Goal: Task Accomplishment & Management: Manage account settings

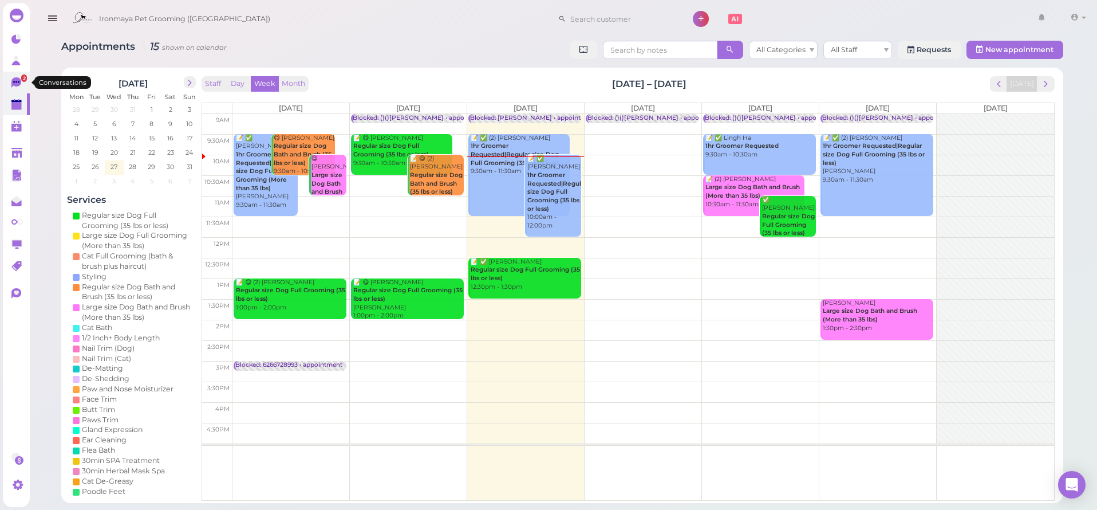
click at [23, 76] on span "2" at bounding box center [24, 77] width 6 height 7
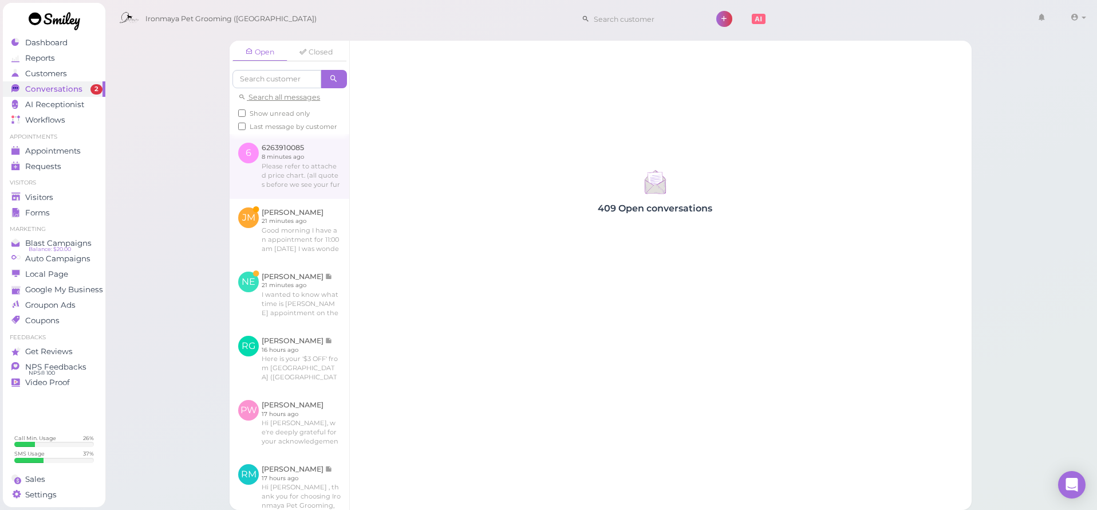
click at [289, 170] on link at bounding box center [290, 166] width 120 height 64
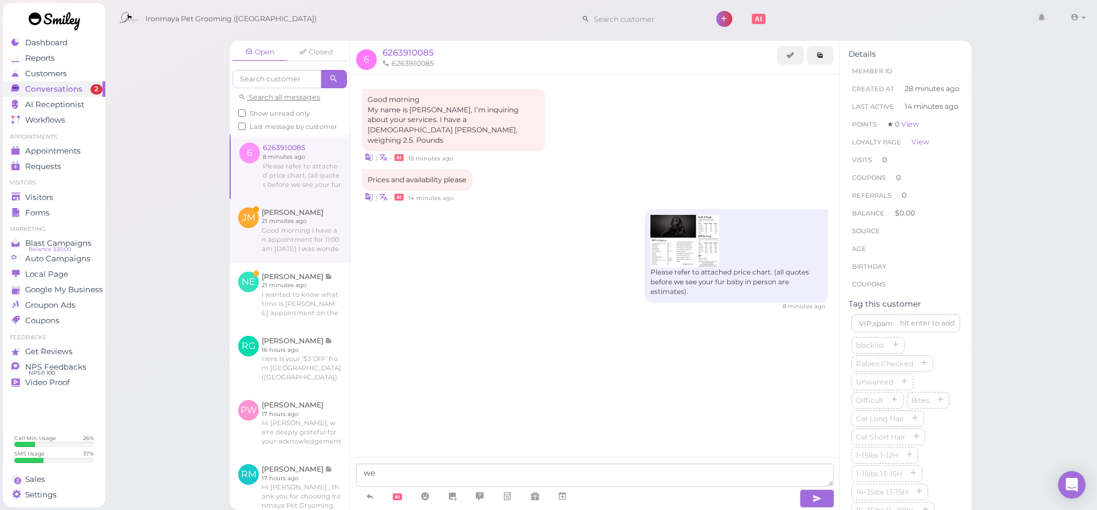
click at [294, 225] on link at bounding box center [290, 231] width 120 height 64
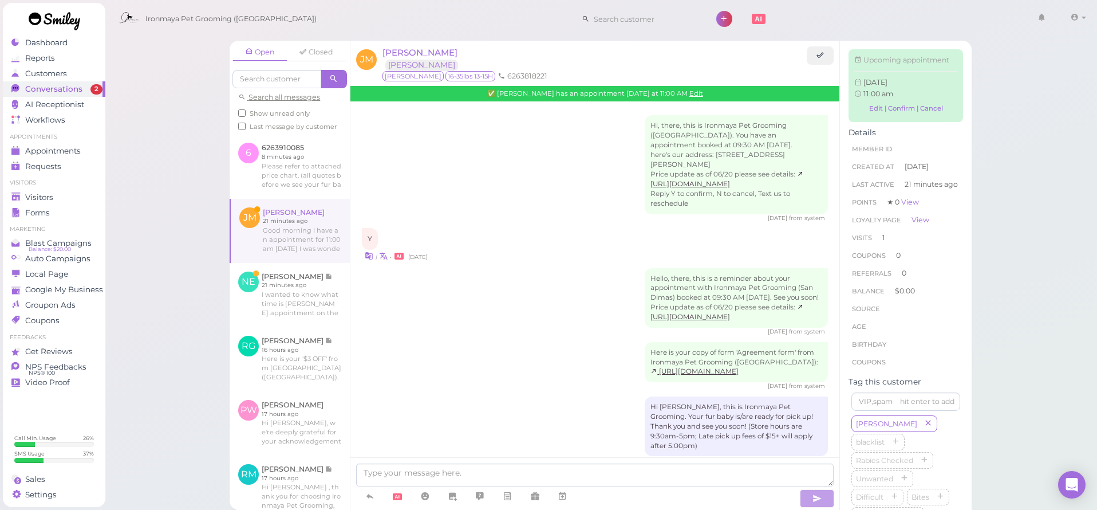
scroll to position [611, 0]
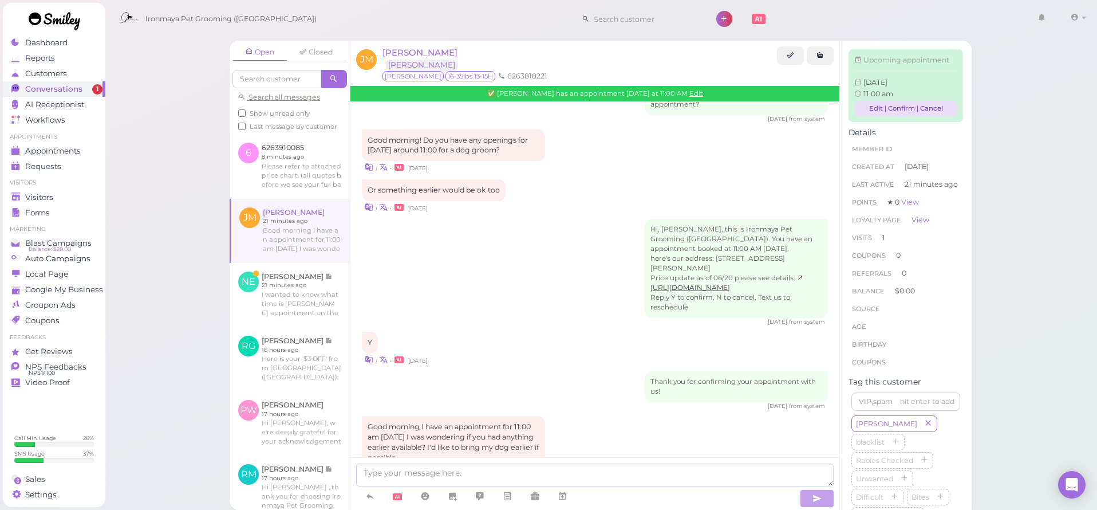
click at [868, 115] on link "Edit | Confirm | Cancel" at bounding box center [906, 108] width 103 height 15
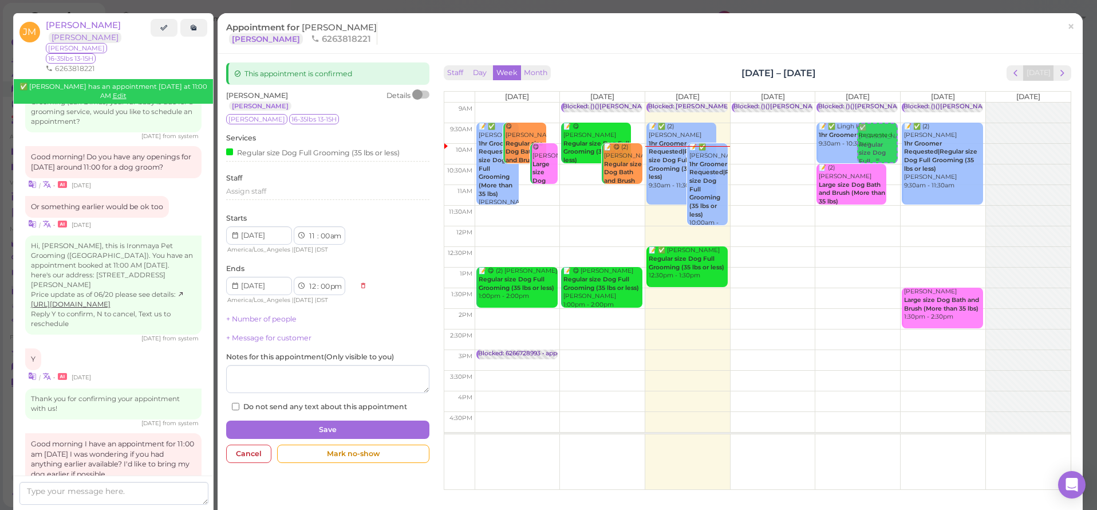
drag, startPoint x: 875, startPoint y: 206, endPoint x: 874, endPoint y: 139, distance: 67.0
click at [874, 103] on div "✅ [PERSON_NAME] Regular size Dog Full Grooming (35 lbs or less) 11:00am - 12:00…" at bounding box center [858, 103] width 85 height 0
select select "9"
select select "30"
select select "10"
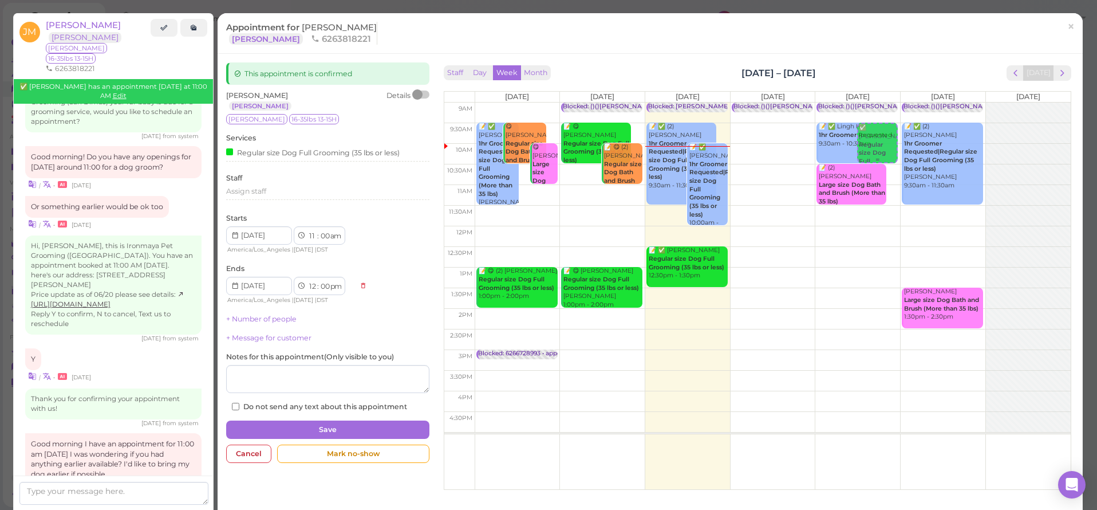
select select "30"
select select "am"
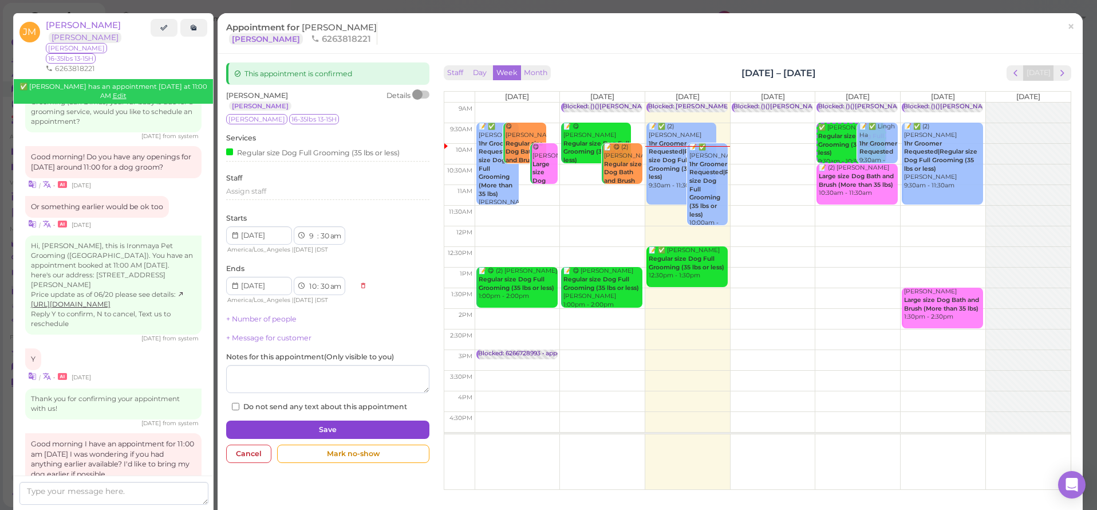
click at [302, 421] on button "Save" at bounding box center [327, 429] width 203 height 18
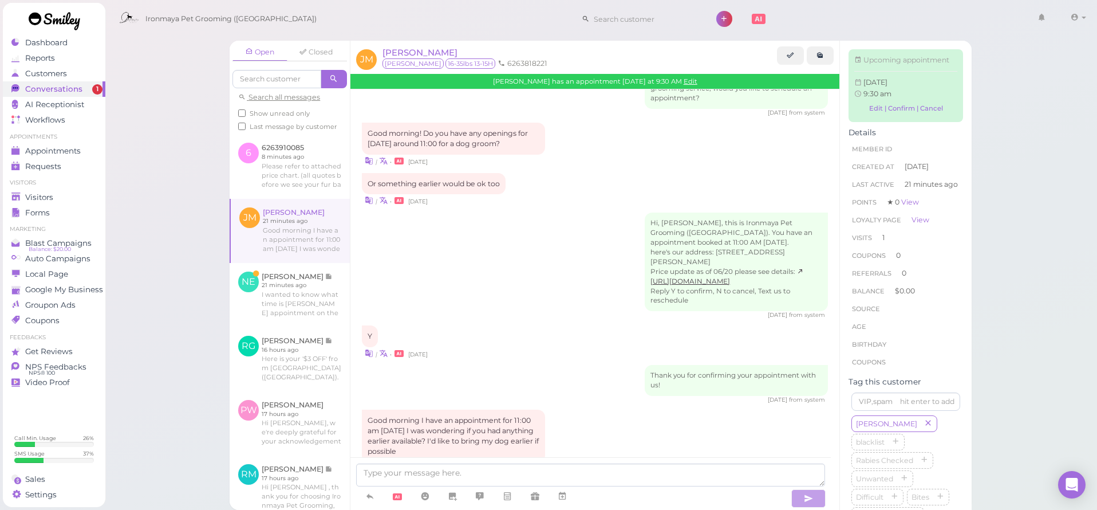
scroll to position [719, 0]
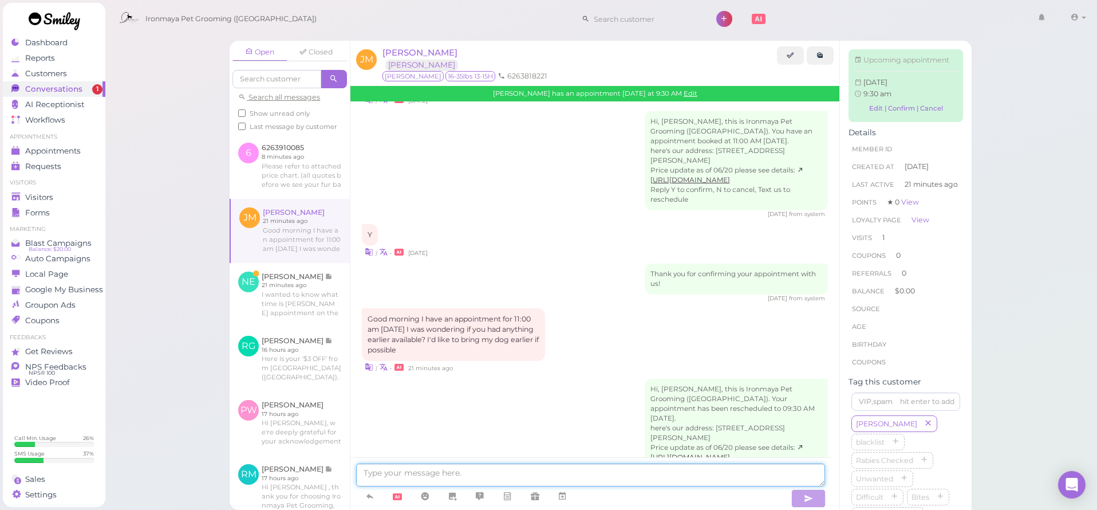
click at [380, 474] on textarea at bounding box center [590, 474] width 469 height 23
type textarea "We can move it to 9:30, will that work for you?"
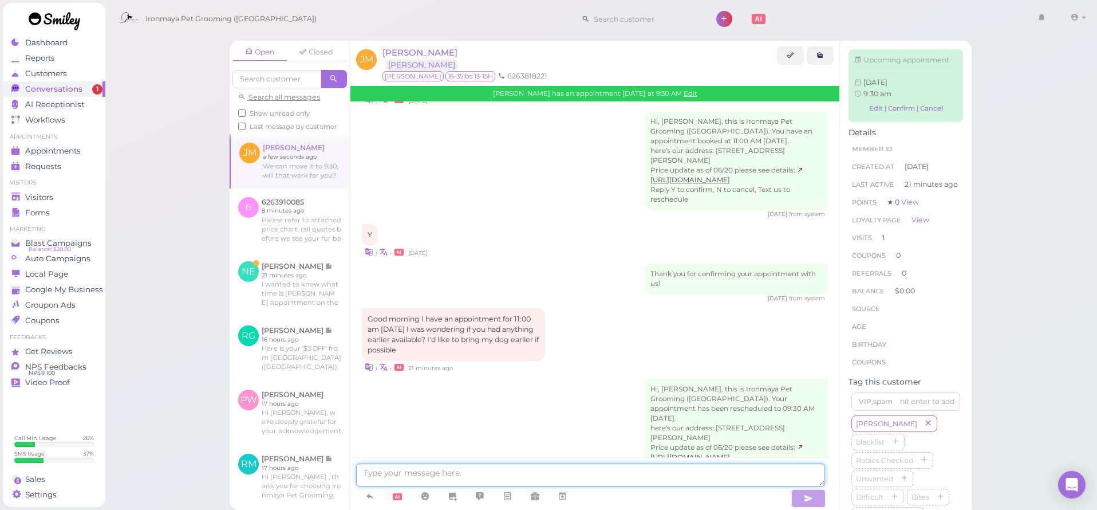
scroll to position [745, 0]
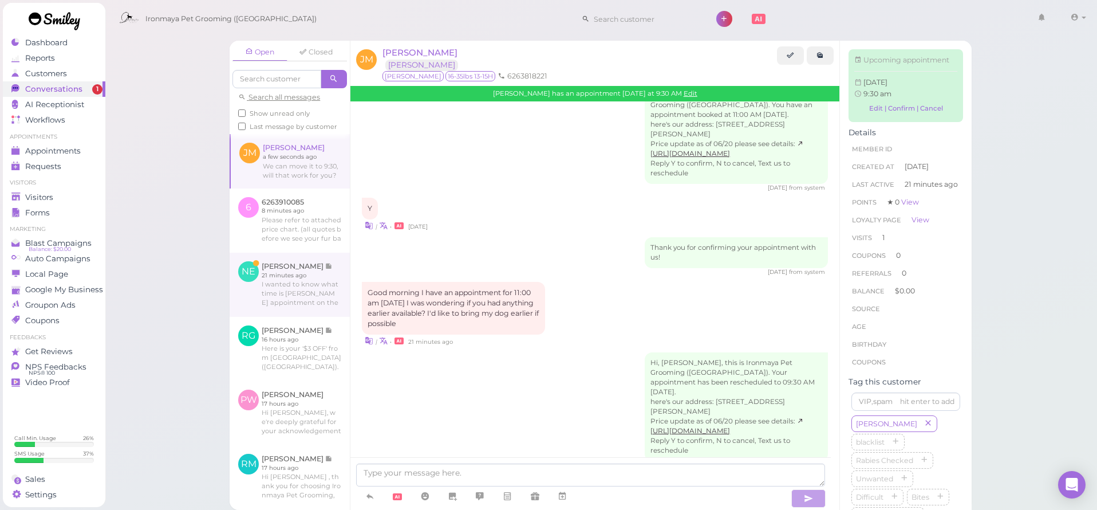
click at [319, 281] on link at bounding box center [290, 285] width 120 height 64
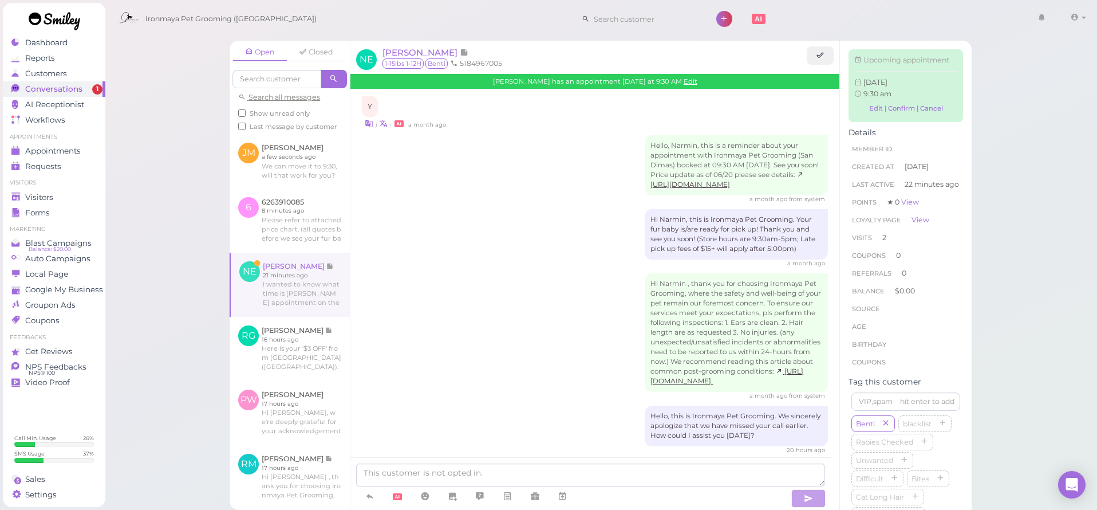
scroll to position [792, 0]
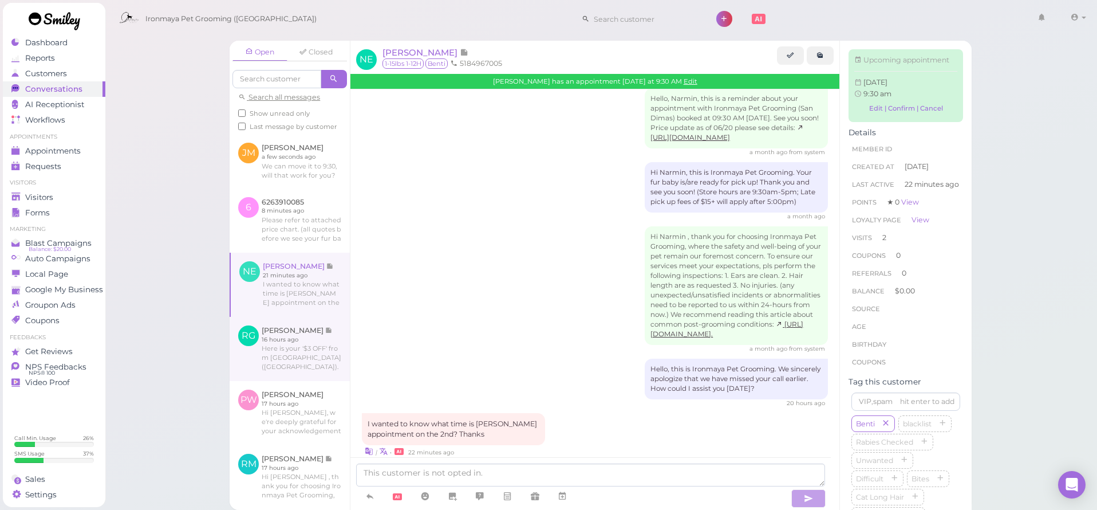
click at [308, 360] on link at bounding box center [290, 349] width 120 height 64
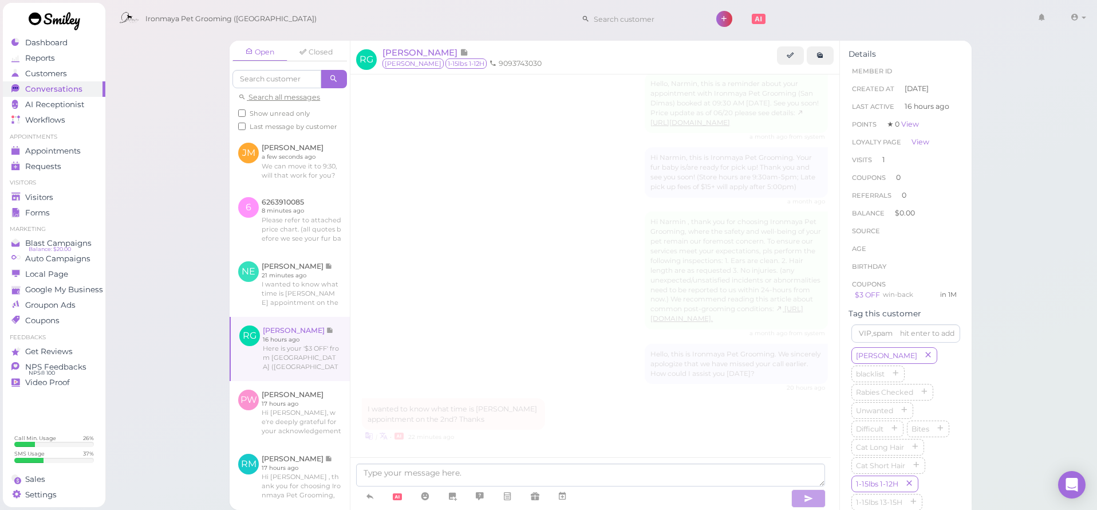
scroll to position [769, 0]
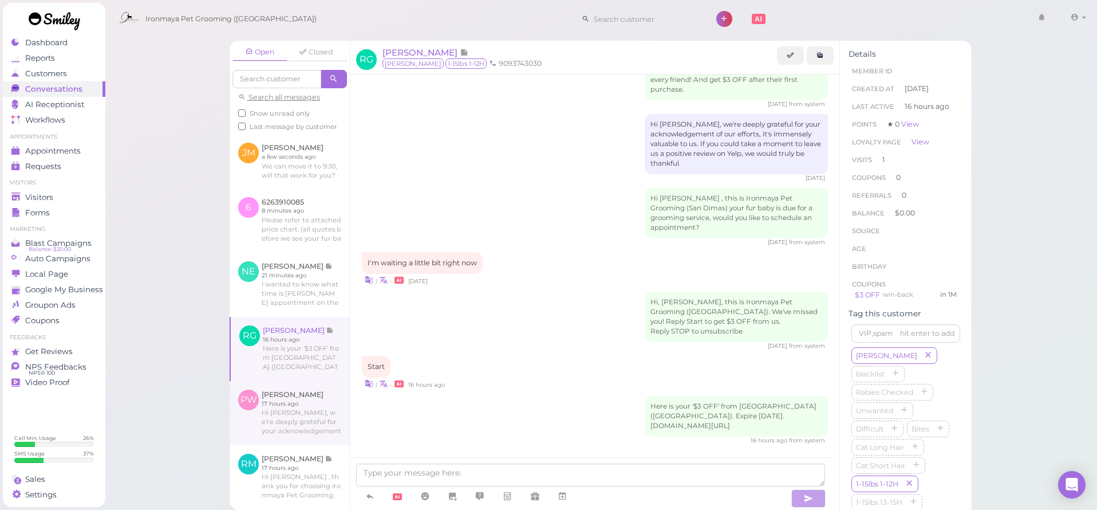
click at [325, 411] on link at bounding box center [290, 413] width 120 height 64
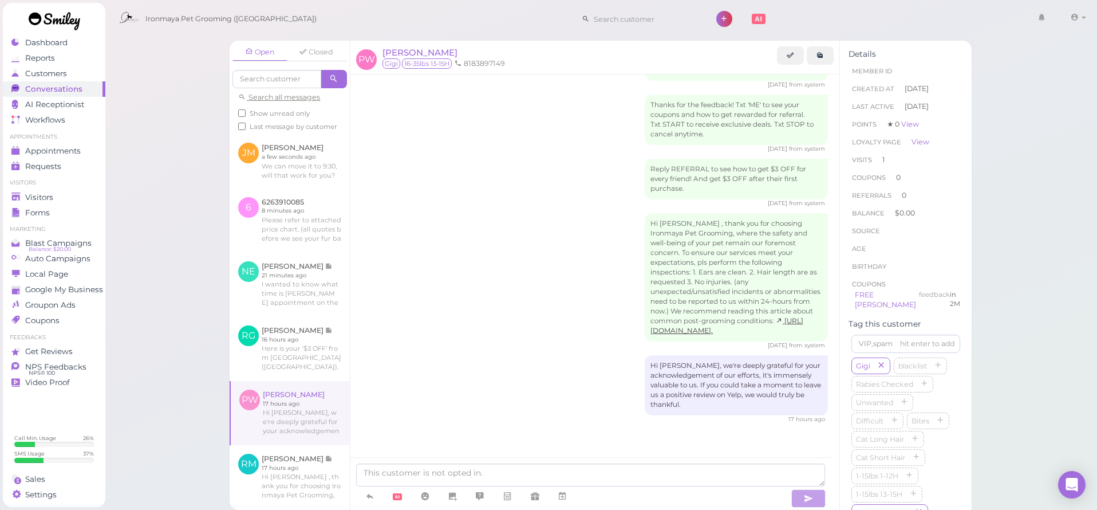
scroll to position [567, 0]
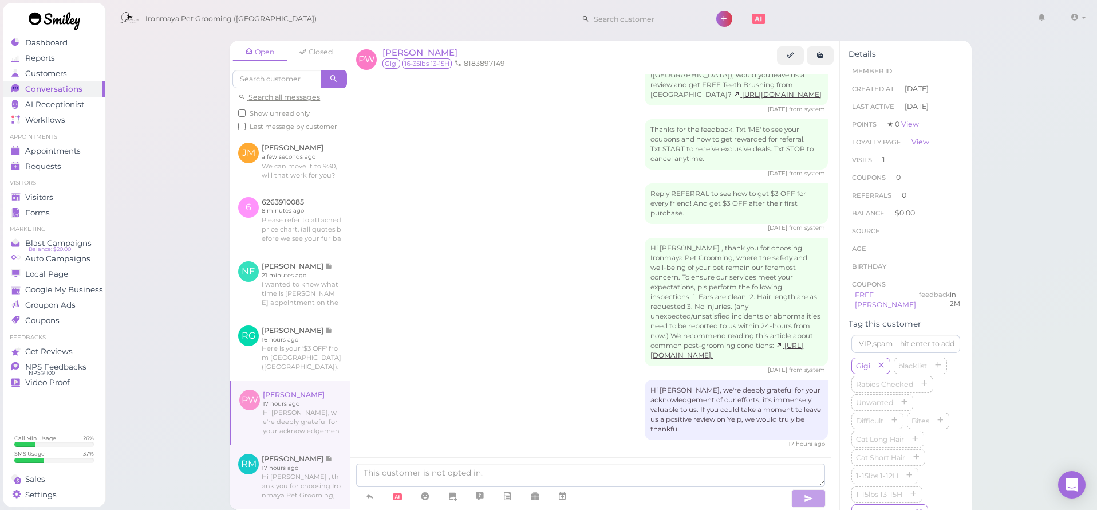
click at [313, 482] on link at bounding box center [290, 477] width 120 height 64
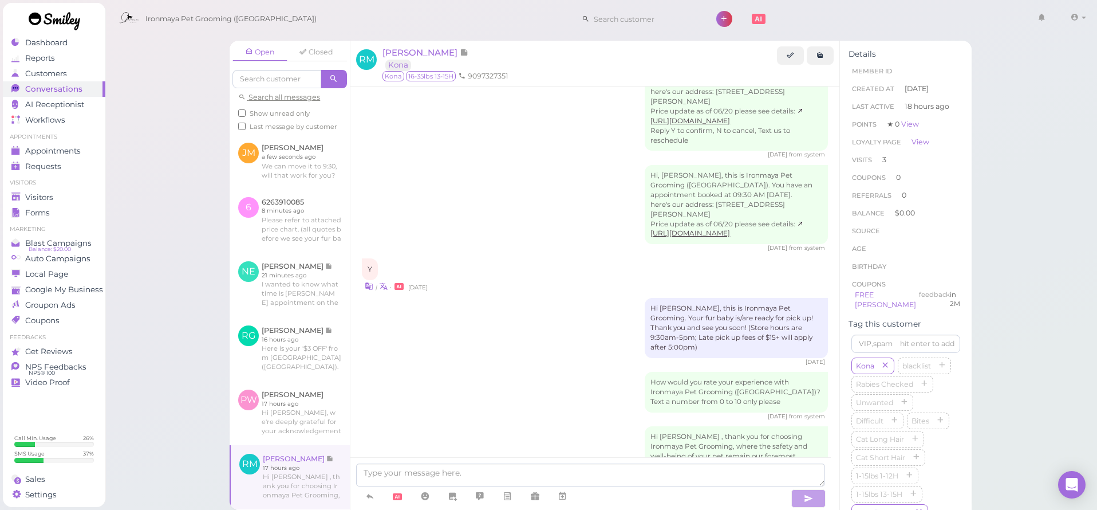
scroll to position [1688, 0]
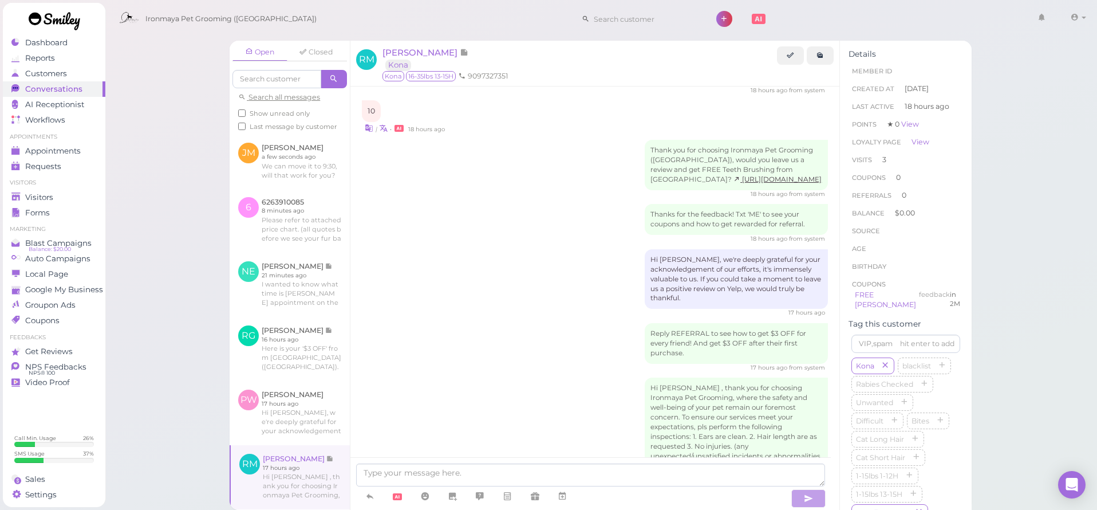
click at [60, 40] on link at bounding box center [54, 23] width 103 height 40
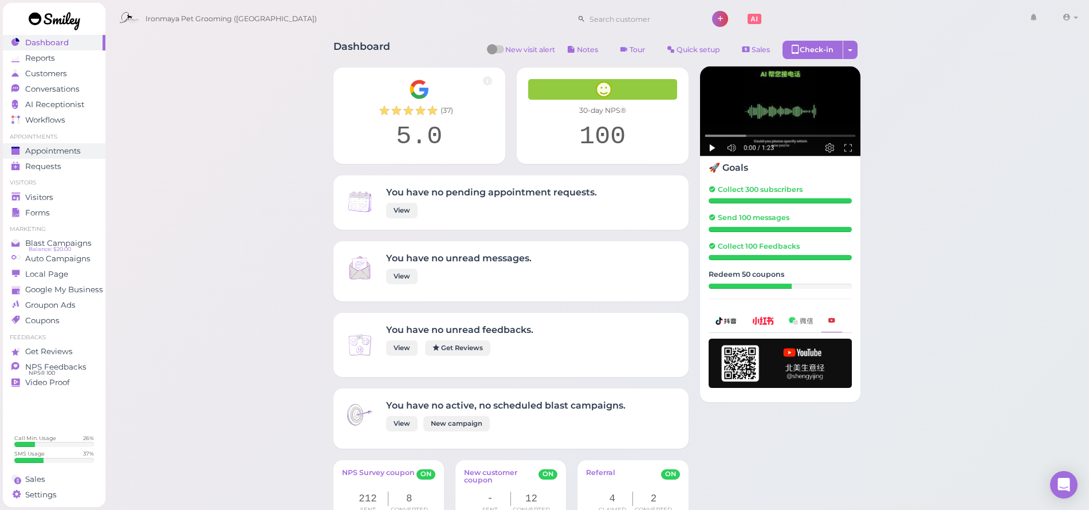
click at [61, 155] on span "Appointments" at bounding box center [53, 151] width 56 height 10
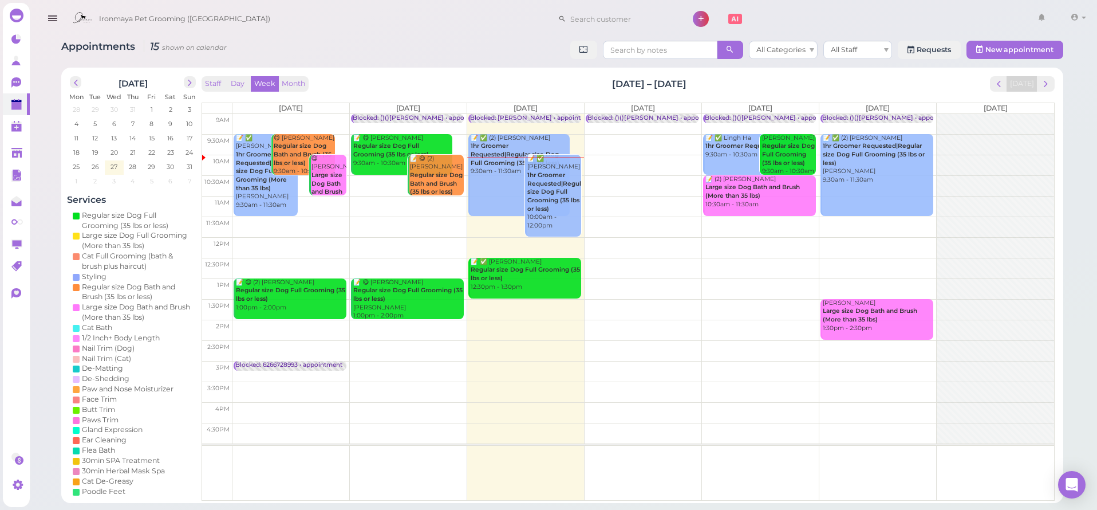
click at [509, 221] on td at bounding box center [644, 227] width 822 height 21
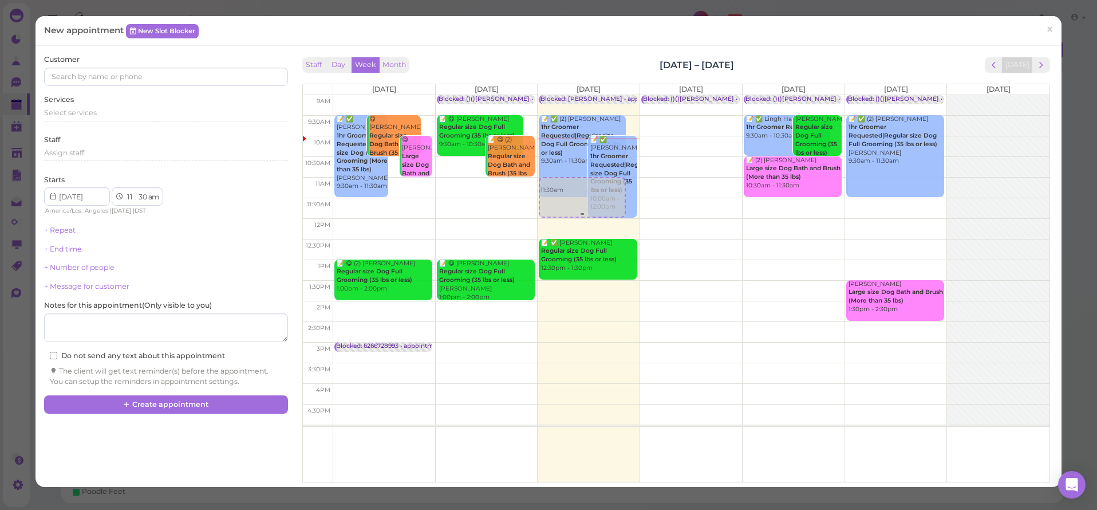
drag, startPoint x: 562, startPoint y: 214, endPoint x: 564, endPoint y: 203, distance: 11.0
click at [564, 95] on div "11:30am Blocked: [PERSON_NAME] • appointment 📝 ✅ (2) [PERSON_NAME] 1hr Groomer …" at bounding box center [589, 95] width 102 height 0
select select "00"
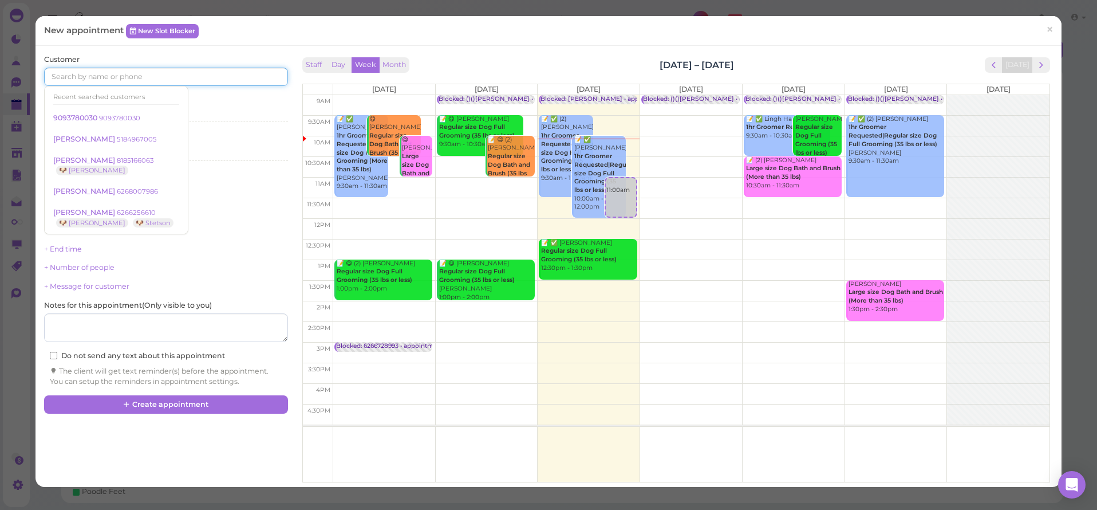
click at [128, 80] on input at bounding box center [165, 77] width 243 height 18
type input "6263910085"
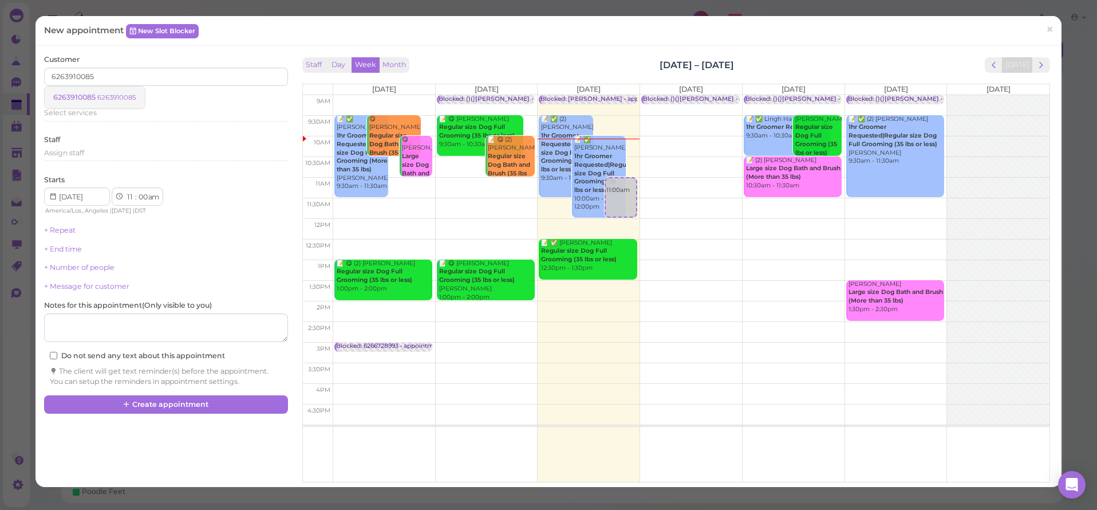
click at [112, 96] on small "6263910085" at bounding box center [116, 97] width 39 height 8
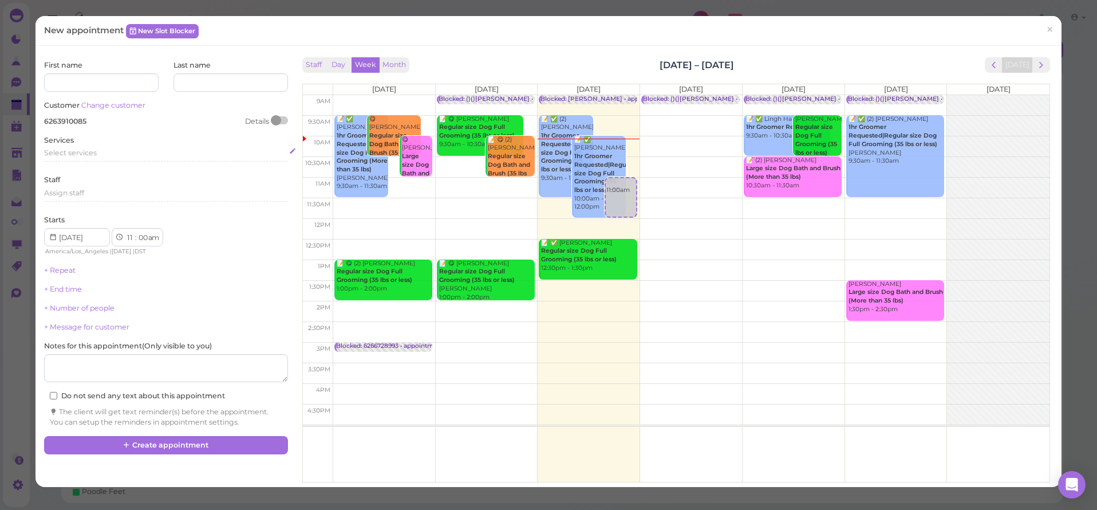
click at [93, 149] on span "Select services" at bounding box center [70, 152] width 53 height 9
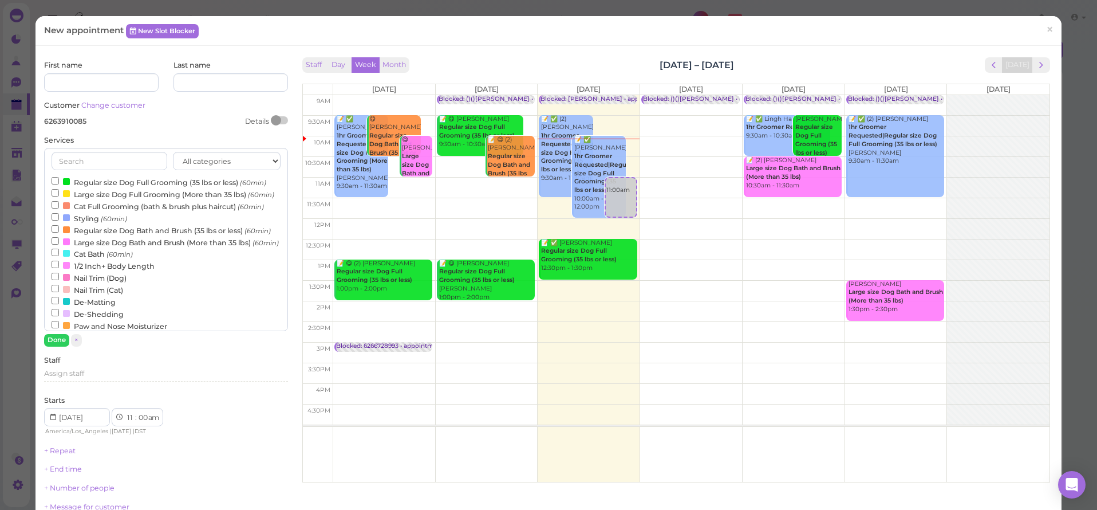
click at [91, 182] on label "Regular size Dog Full Grooming (35 lbs or less) (60min)" at bounding box center [159, 182] width 215 height 12
click at [59, 182] on input "Regular size Dog Full Grooming (35 lbs or less) (60min)" at bounding box center [55, 180] width 7 height 7
click at [63, 335] on button "Done" at bounding box center [56, 340] width 25 height 12
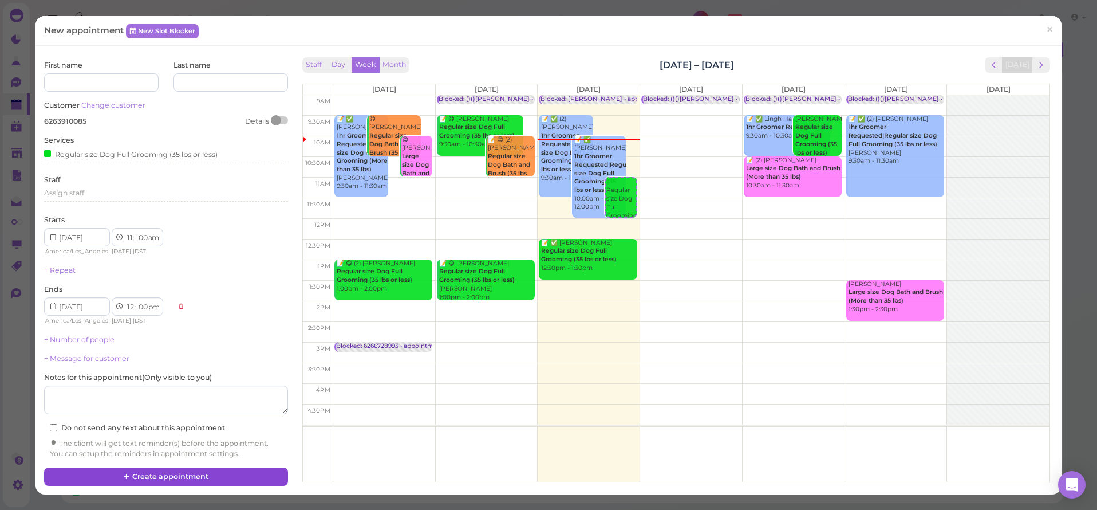
click at [170, 475] on button "Create appointment" at bounding box center [165, 476] width 243 height 18
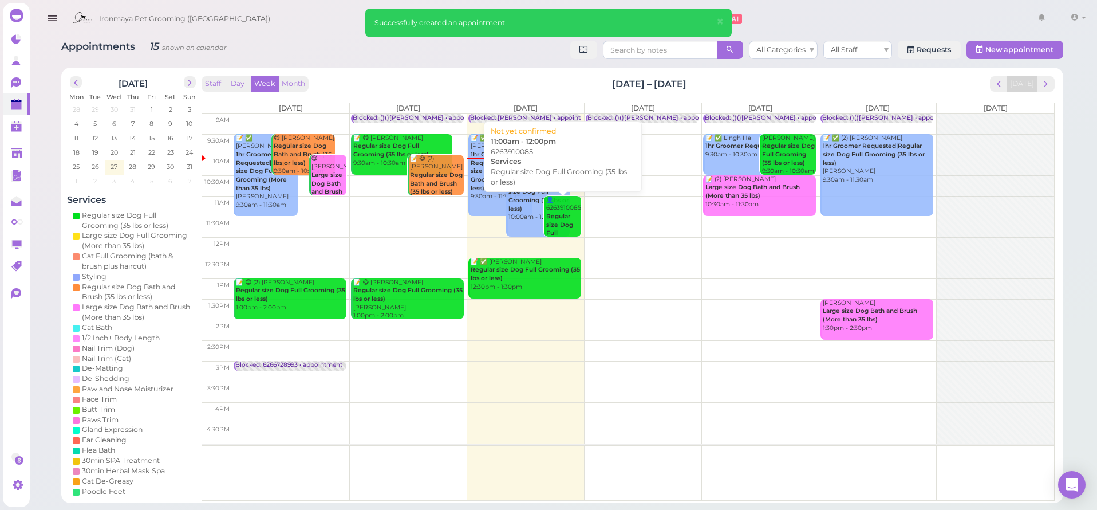
click at [557, 221] on b "Regular size Dog Full Grooming (35 lbs or less)" at bounding box center [561, 236] width 31 height 49
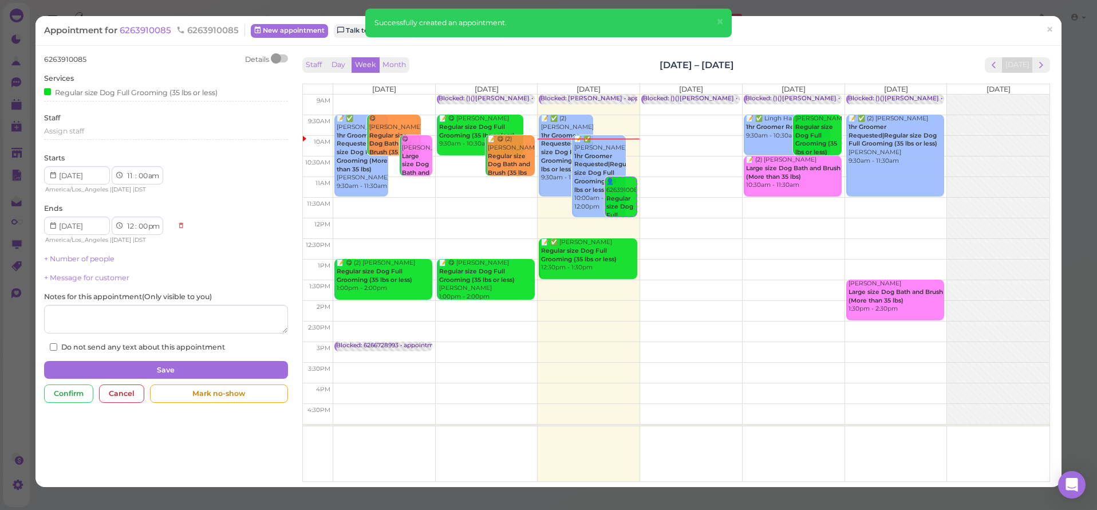
drag, startPoint x: 135, startPoint y: 32, endPoint x: 154, endPoint y: 33, distance: 18.9
click at [135, 32] on span "6263910085" at bounding box center [147, 30] width 54 height 11
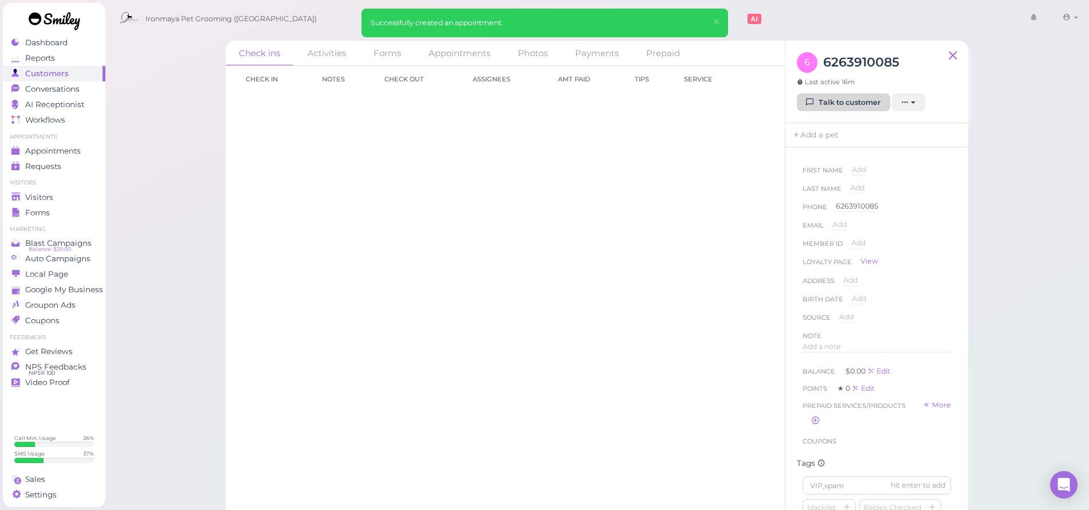
click at [821, 99] on link "Talk to customer" at bounding box center [843, 102] width 93 height 18
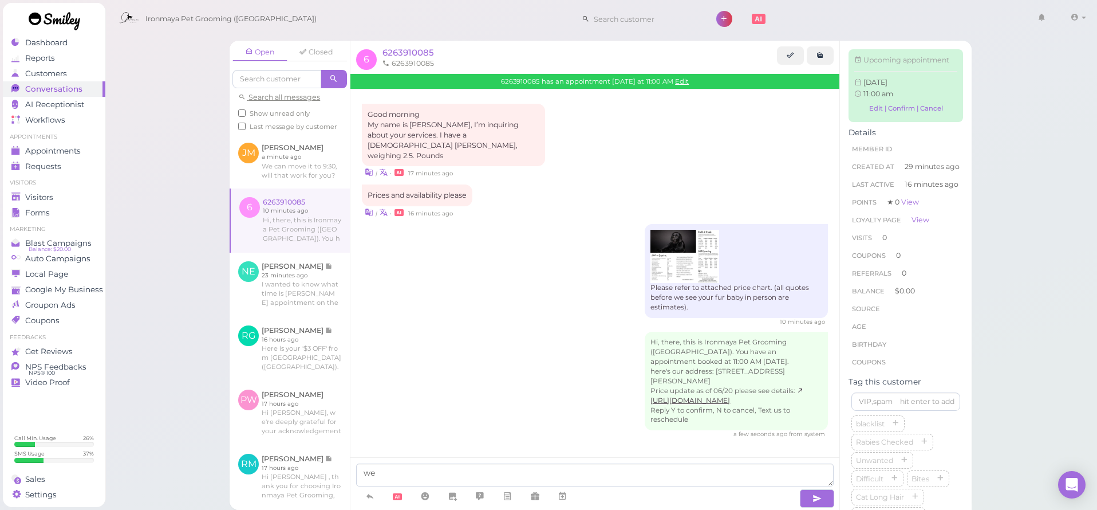
drag, startPoint x: 717, startPoint y: 353, endPoint x: 786, endPoint y: 359, distance: 69.6
click at [786, 359] on div "Hi, there, this is Ironmaya Pet Grooming ([GEOGRAPHIC_DATA]). You have an appoi…" at bounding box center [736, 381] width 183 height 99
click at [731, 372] on div "Hi, there, this is Ironmaya Pet Grooming ([GEOGRAPHIC_DATA]). You have an appoi…" at bounding box center [736, 381] width 183 height 99
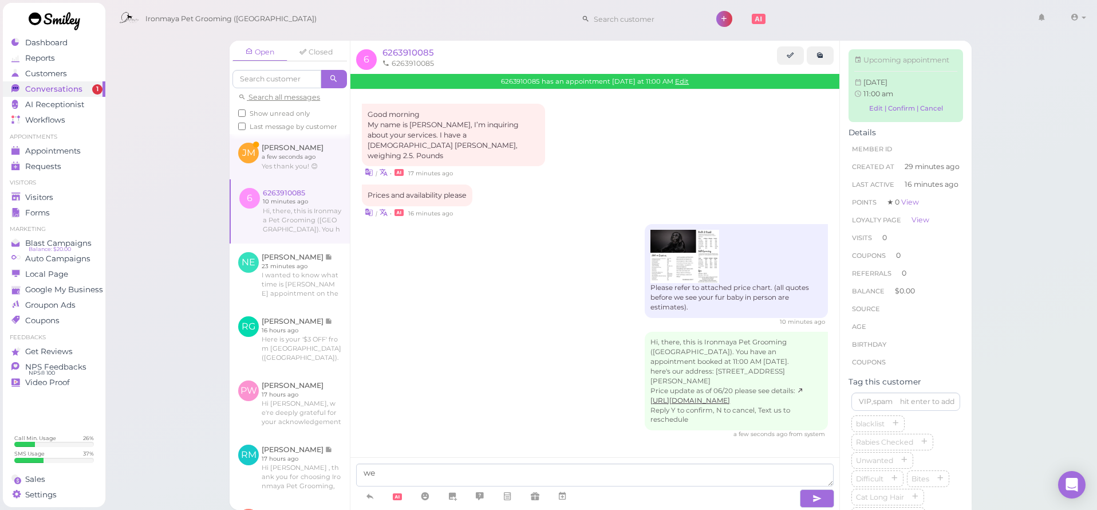
click at [314, 178] on link at bounding box center [290, 156] width 120 height 45
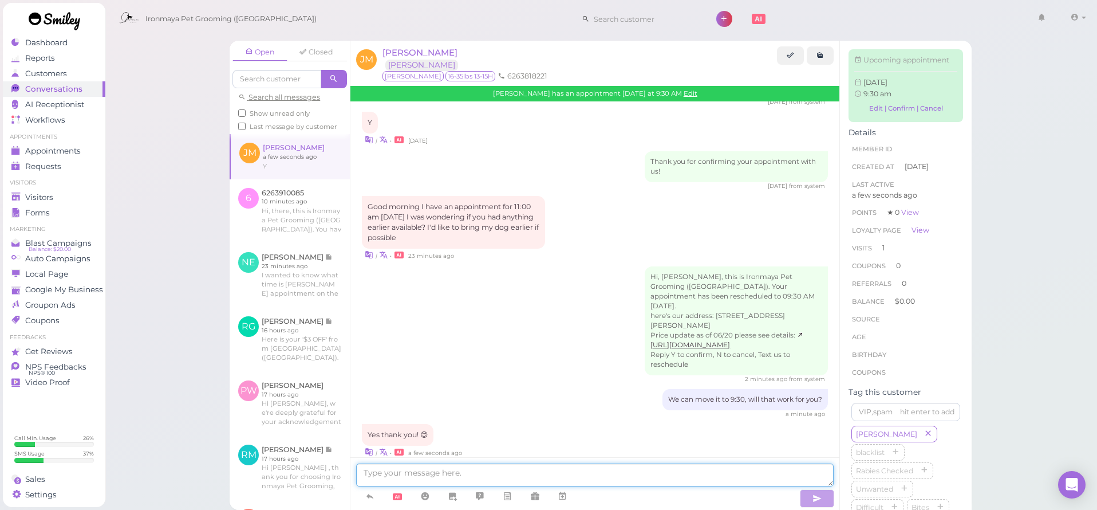
click at [469, 470] on textarea at bounding box center [595, 474] width 478 height 23
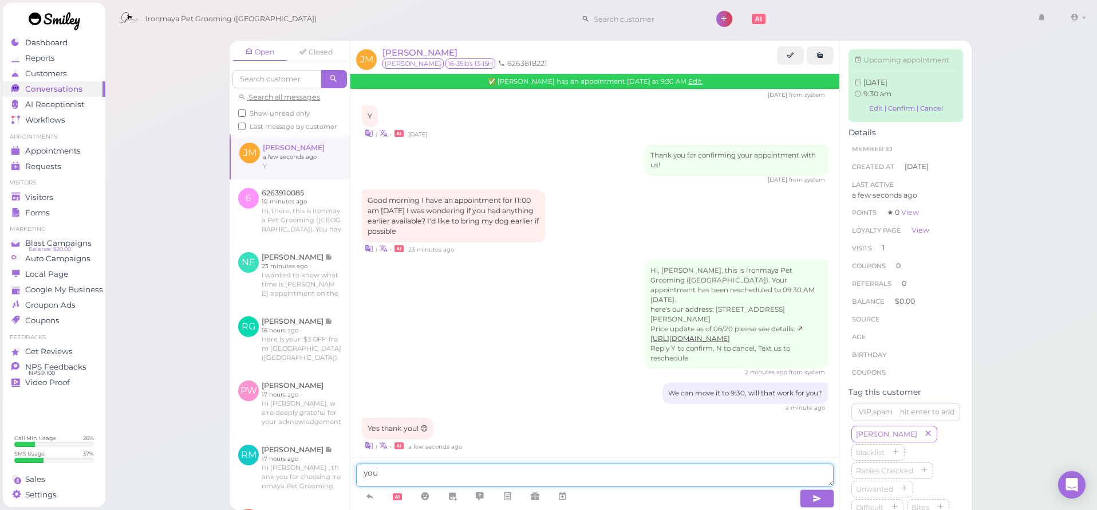
scroll to position [869, 0]
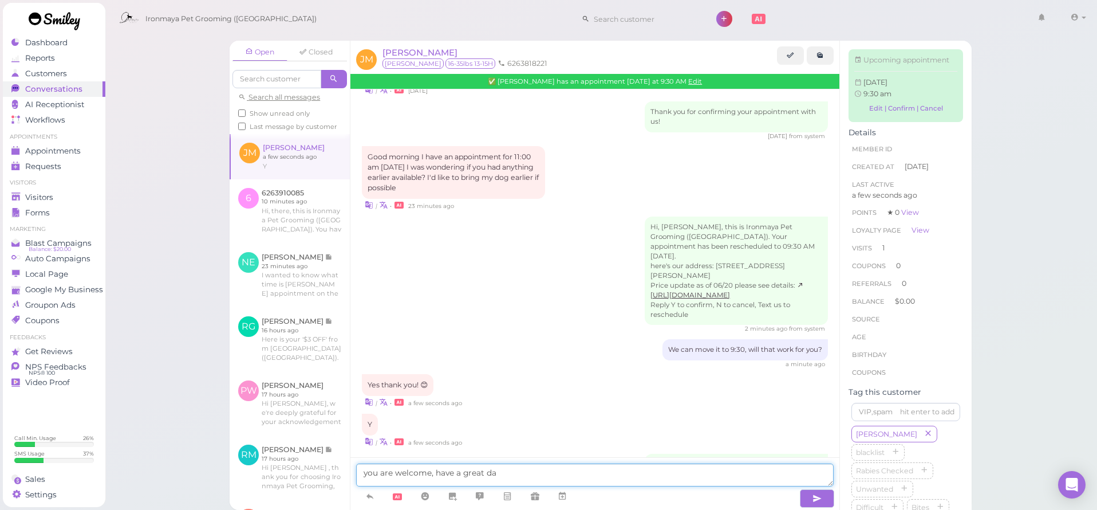
type textarea "you are welcome, have a great day"
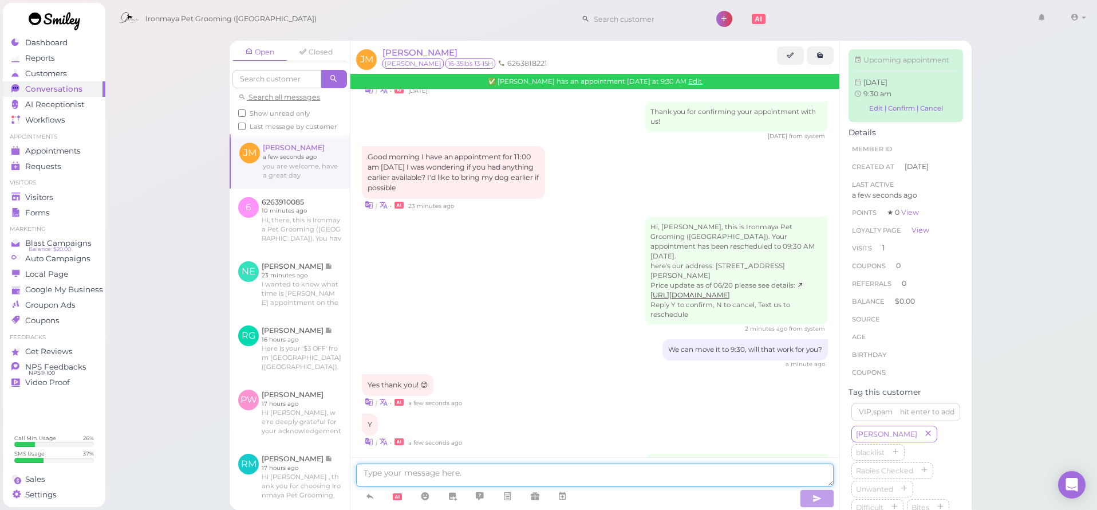
scroll to position [896, 0]
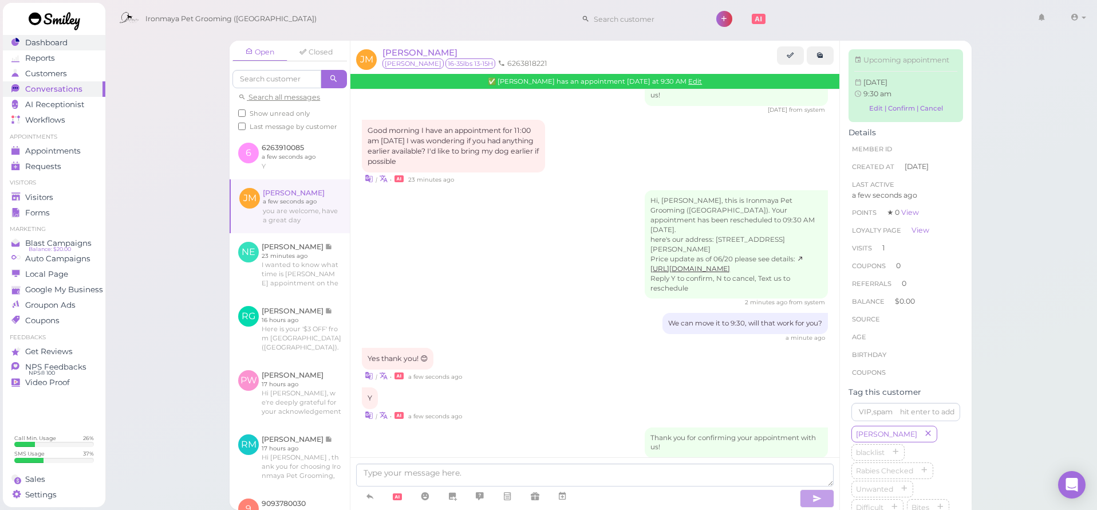
click at [62, 44] on span "Dashboard" at bounding box center [46, 43] width 42 height 10
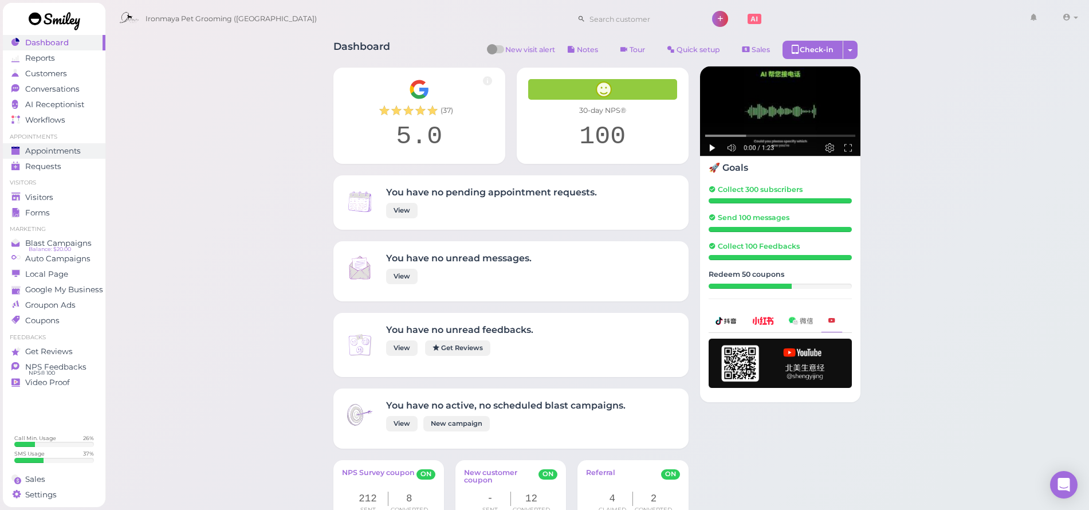
click at [80, 148] on span "Appointments" at bounding box center [53, 151] width 56 height 10
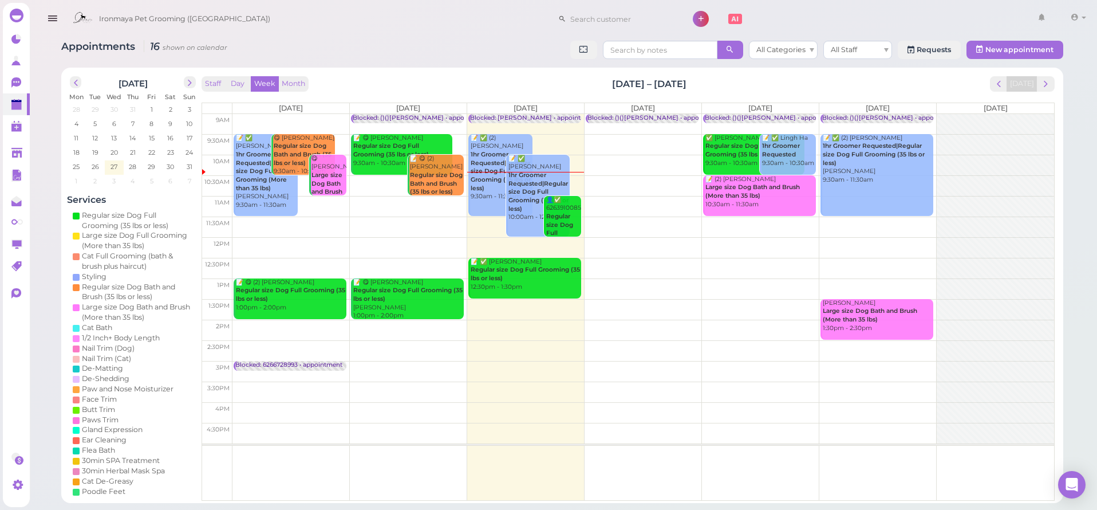
click at [639, 218] on td at bounding box center [644, 227] width 822 height 21
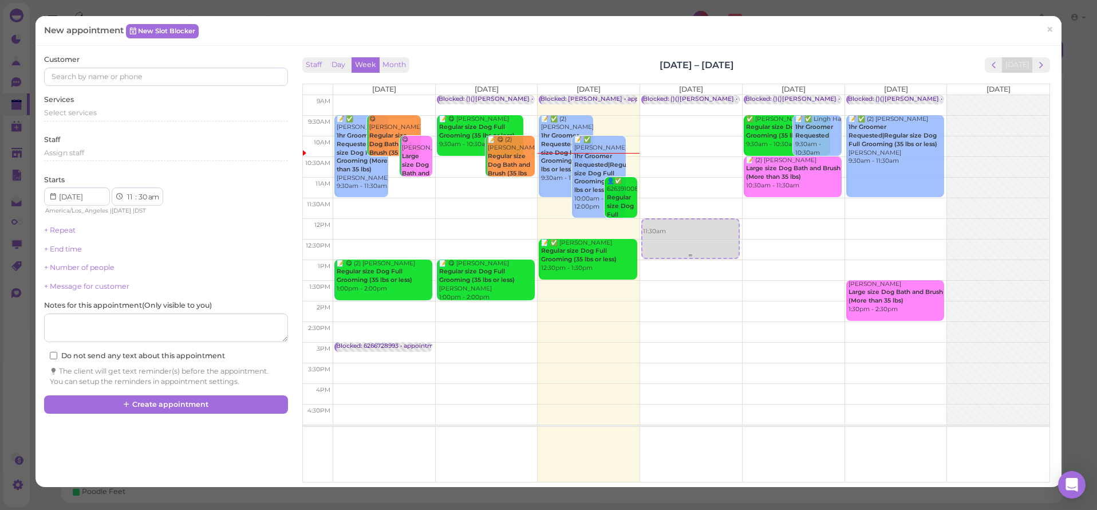
drag, startPoint x: 654, startPoint y: 219, endPoint x: 659, endPoint y: 236, distance: 17.6
click at [659, 95] on div "11:30am Blocked: ()()[PERSON_NAME] • appointment 11:30am" at bounding box center [691, 95] width 102 height 0
select select "12"
select select "00"
select select "pm"
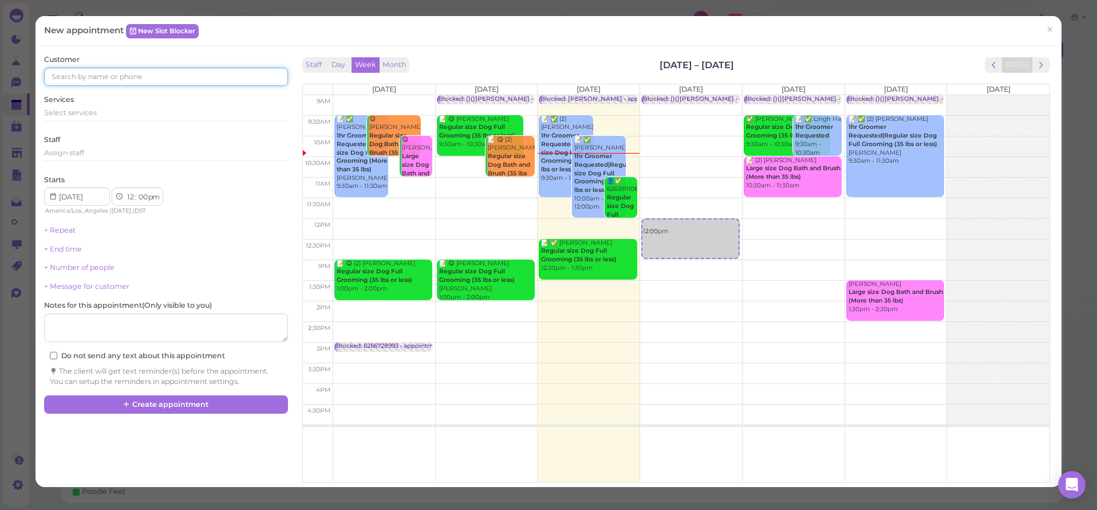
click at [109, 73] on input at bounding box center [165, 77] width 243 height 18
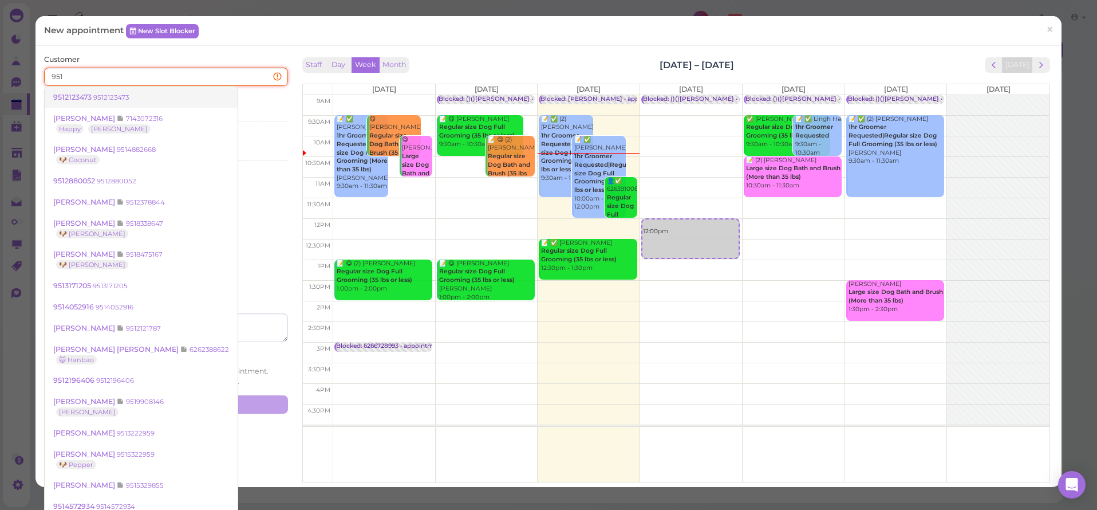
type input "951"
click at [113, 97] on small "9512123473" at bounding box center [111, 97] width 36 height 8
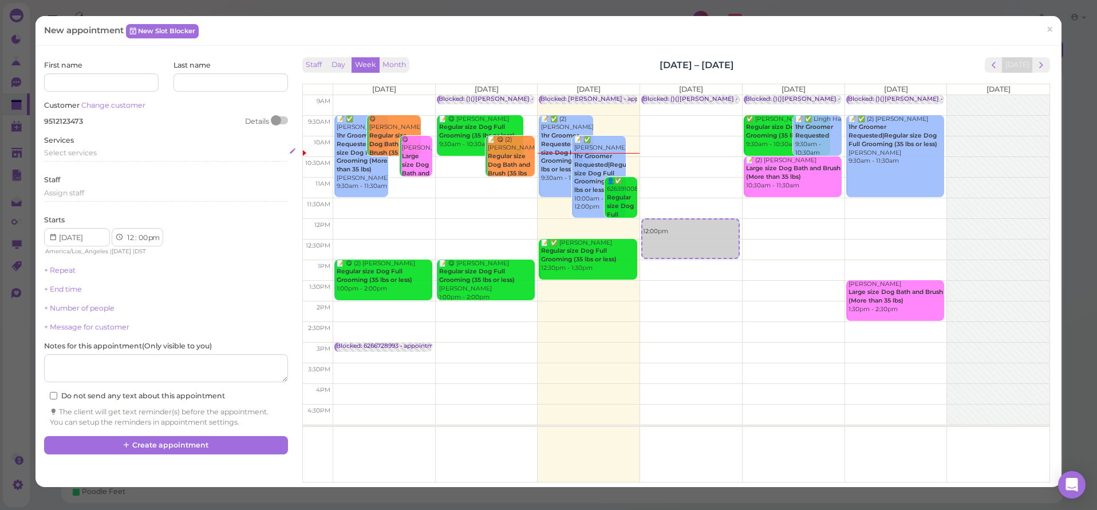
click at [99, 152] on div "Select services" at bounding box center [165, 153] width 243 height 10
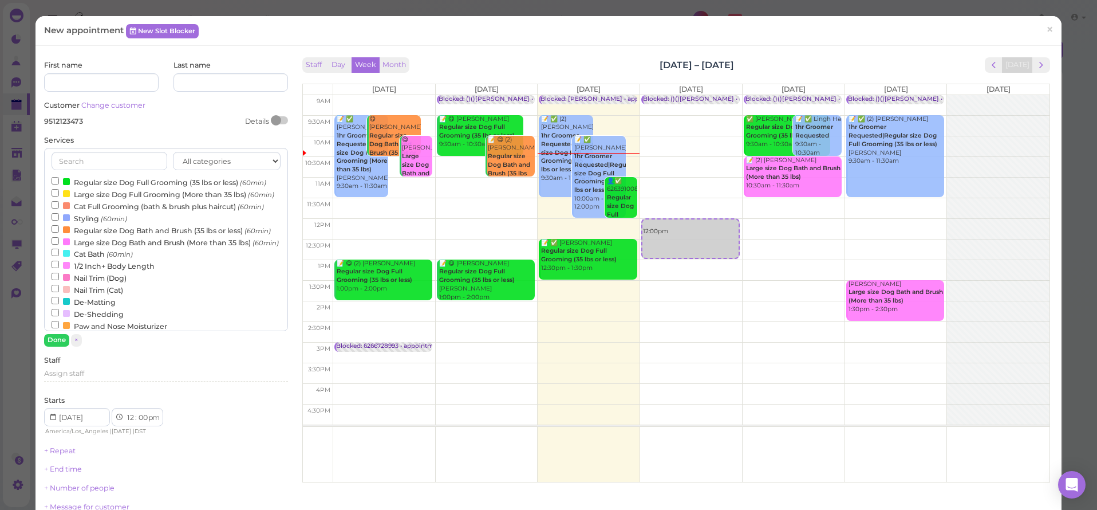
click at [93, 182] on label "Regular size Dog Full Grooming (35 lbs or less) (60min)" at bounding box center [159, 182] width 215 height 12
click at [59, 182] on input "Regular size Dog Full Grooming (35 lbs or less) (60min)" at bounding box center [55, 180] width 7 height 7
click at [66, 342] on button "Done" at bounding box center [56, 340] width 25 height 12
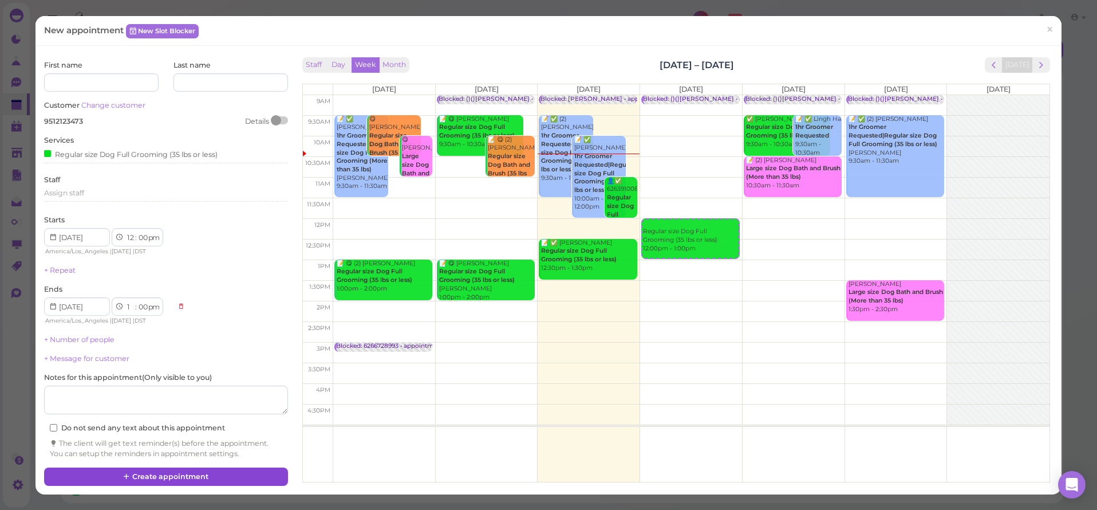
click at [123, 474] on icon at bounding box center [126, 476] width 7 height 9
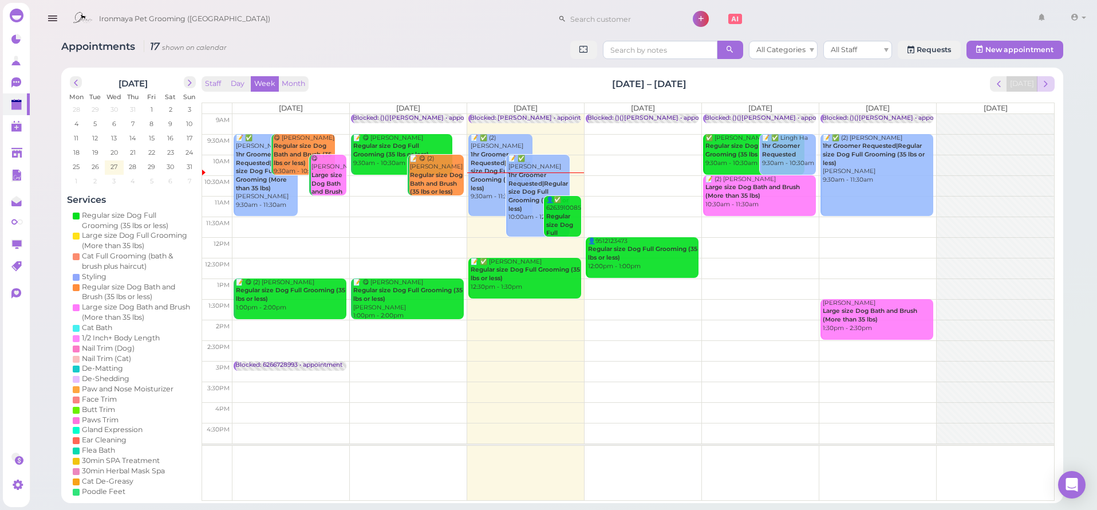
click at [1044, 88] on span "next" at bounding box center [1046, 83] width 11 height 11
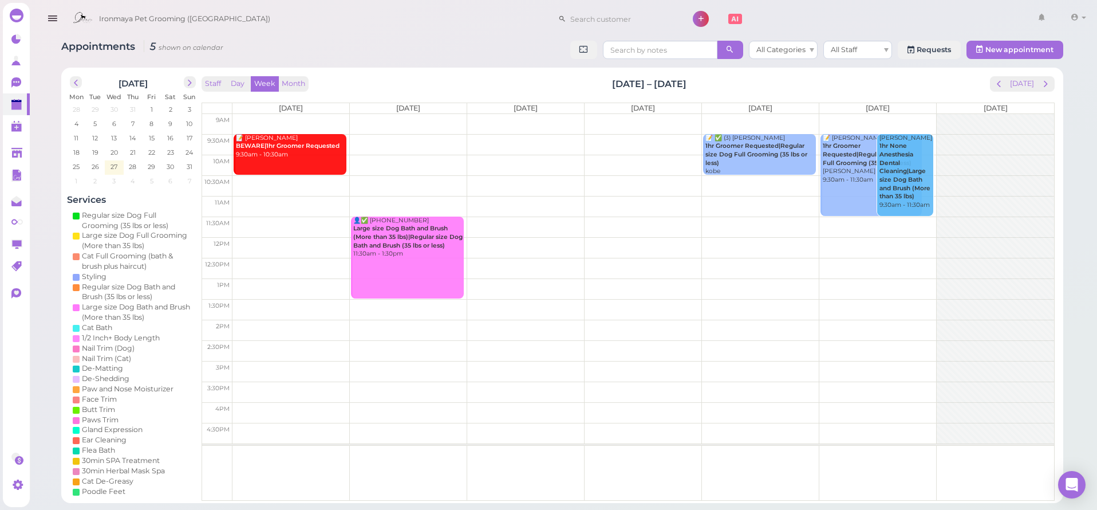
click at [1044, 88] on span "next" at bounding box center [1046, 83] width 11 height 11
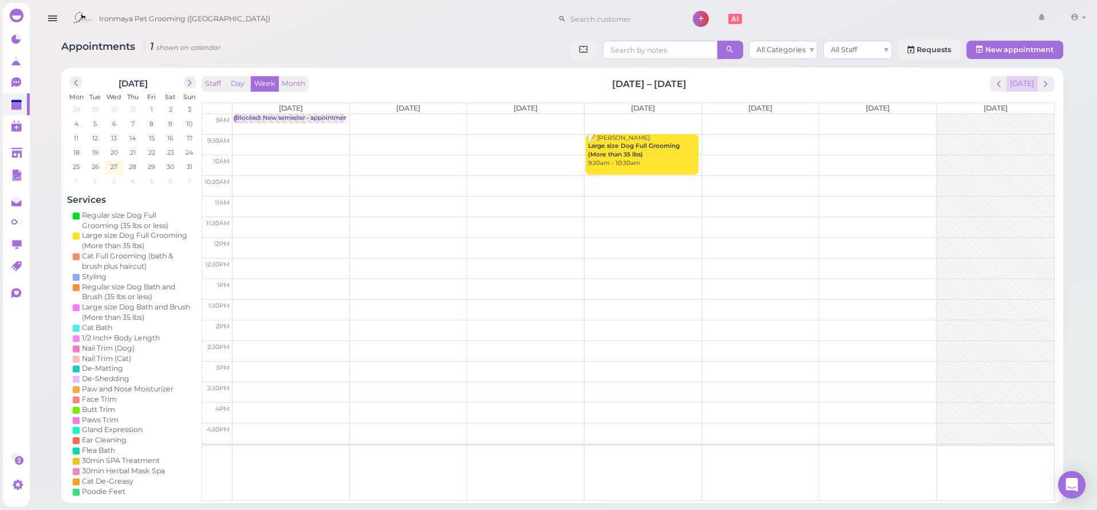
click at [1030, 85] on button "[DATE]" at bounding box center [1022, 83] width 31 height 15
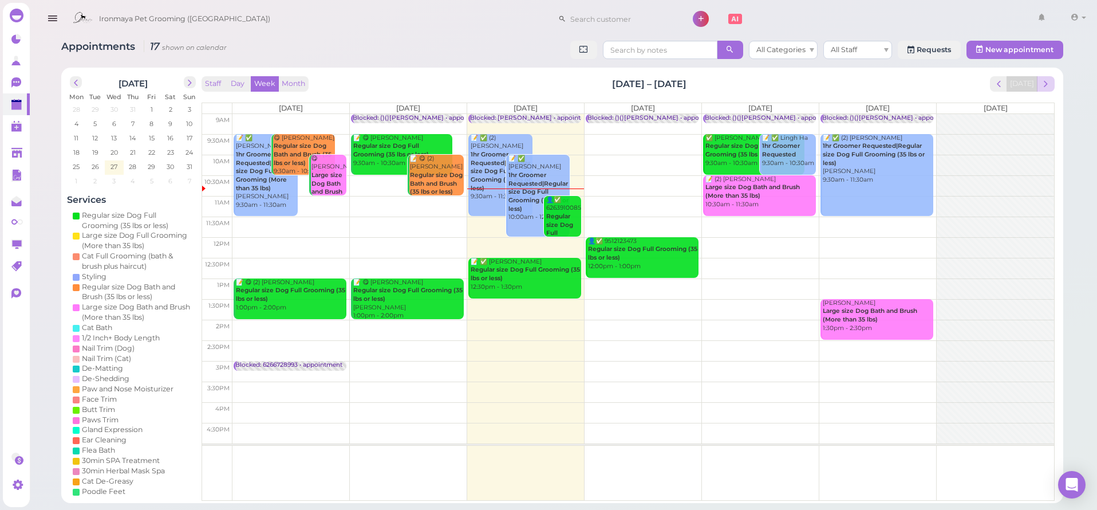
click at [1040, 85] on button "next" at bounding box center [1046, 83] width 18 height 15
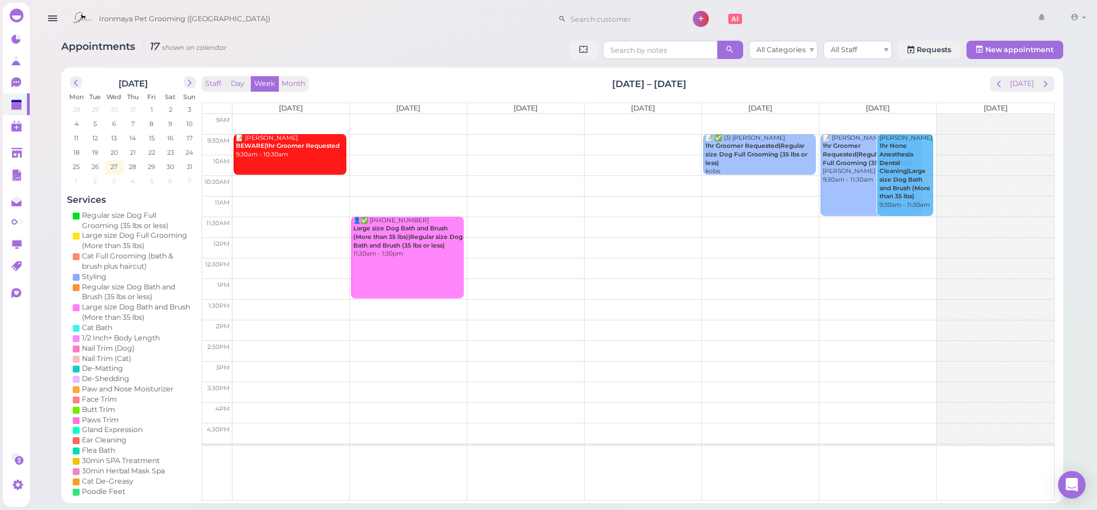
click at [298, 143] on b "BEWARE|1hr Groomer Requested" at bounding box center [288, 145] width 104 height 7
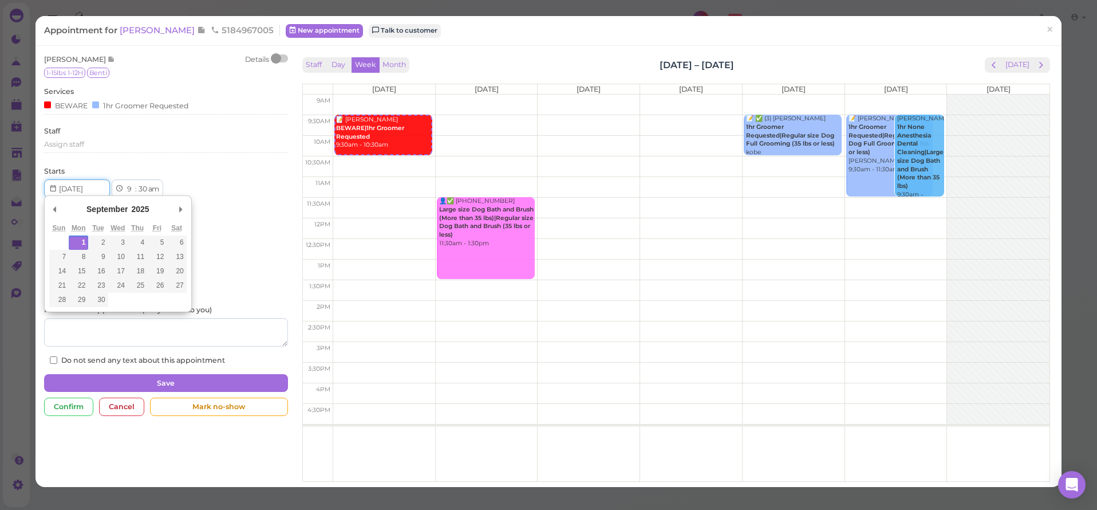
click at [102, 190] on input "Use the arrow keys to pick a date" at bounding box center [77, 188] width 66 height 18
type input "[DATE]"
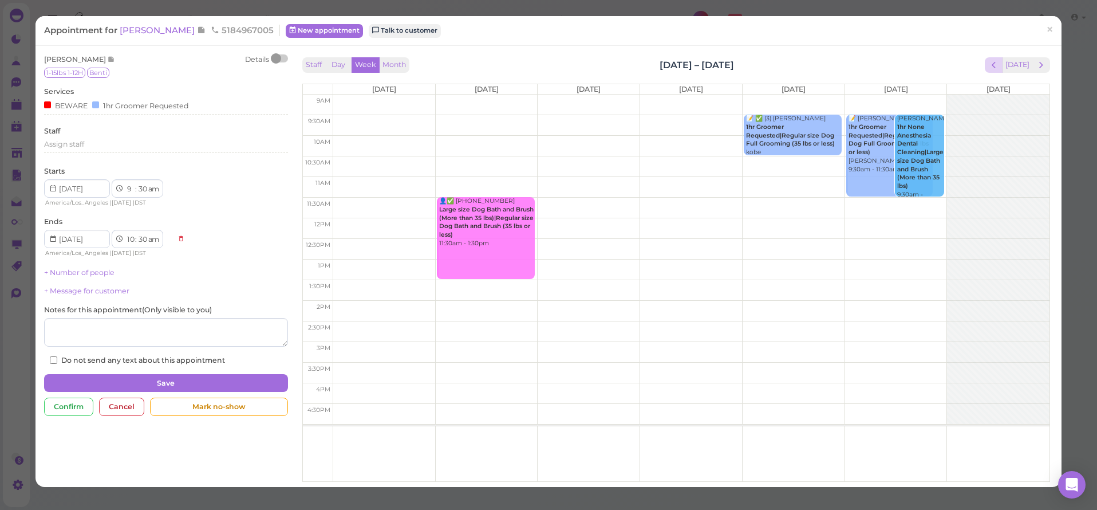
click at [989, 69] on span "prev" at bounding box center [994, 65] width 11 height 11
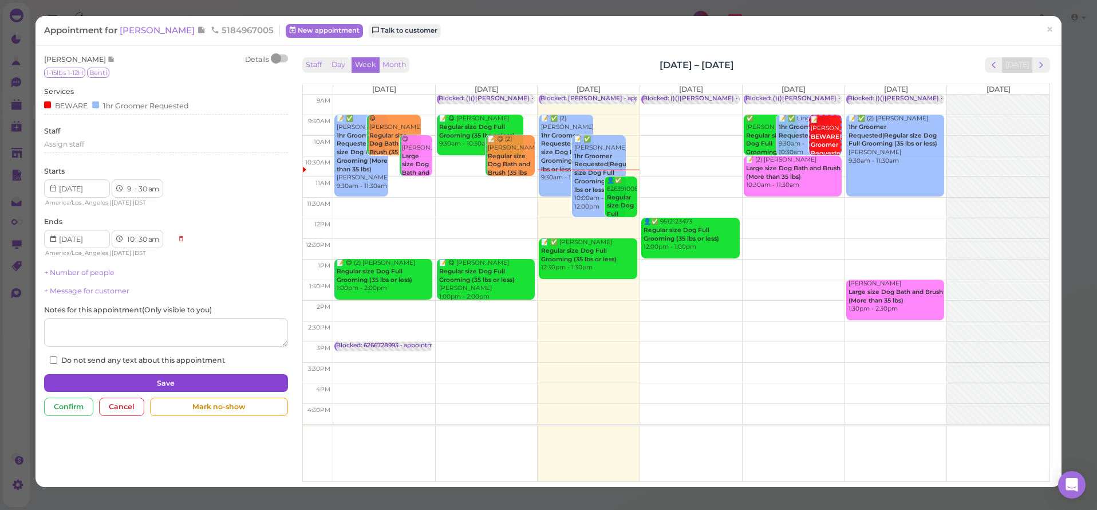
click at [146, 380] on button "Save" at bounding box center [165, 383] width 243 height 18
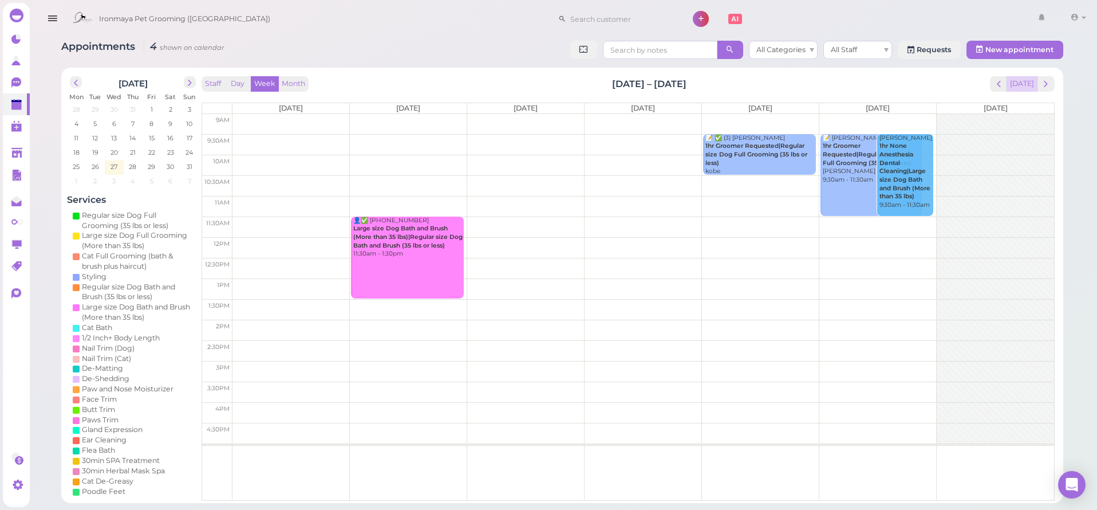
click at [1029, 85] on button "[DATE]" at bounding box center [1022, 83] width 31 height 15
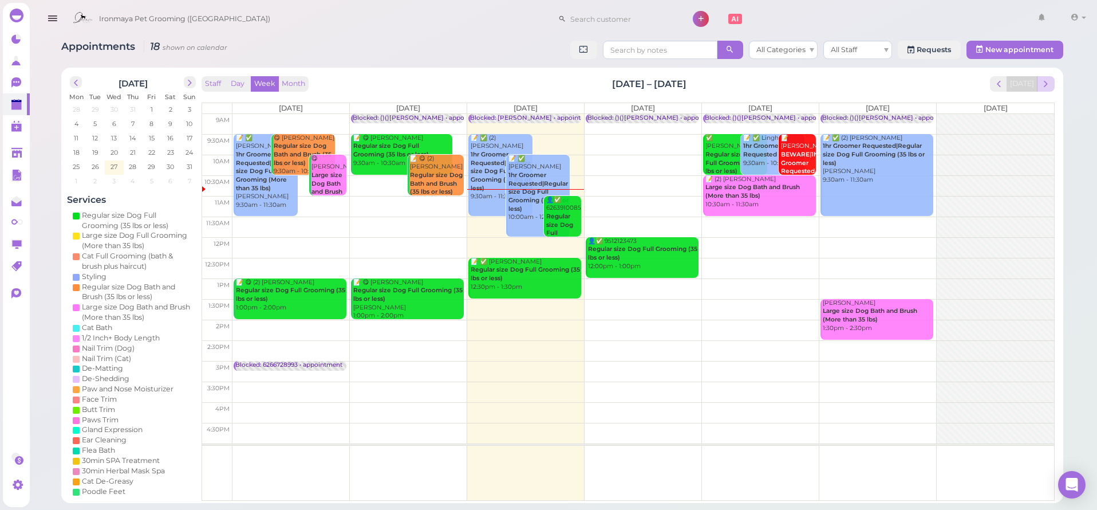
click at [1046, 88] on span "next" at bounding box center [1046, 83] width 11 height 11
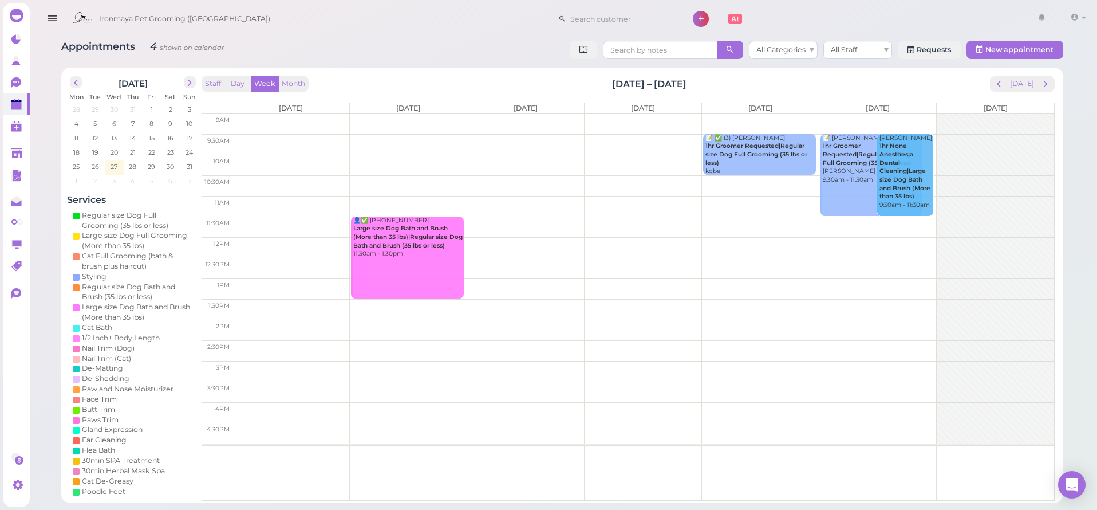
click at [276, 115] on td at bounding box center [644, 124] width 822 height 21
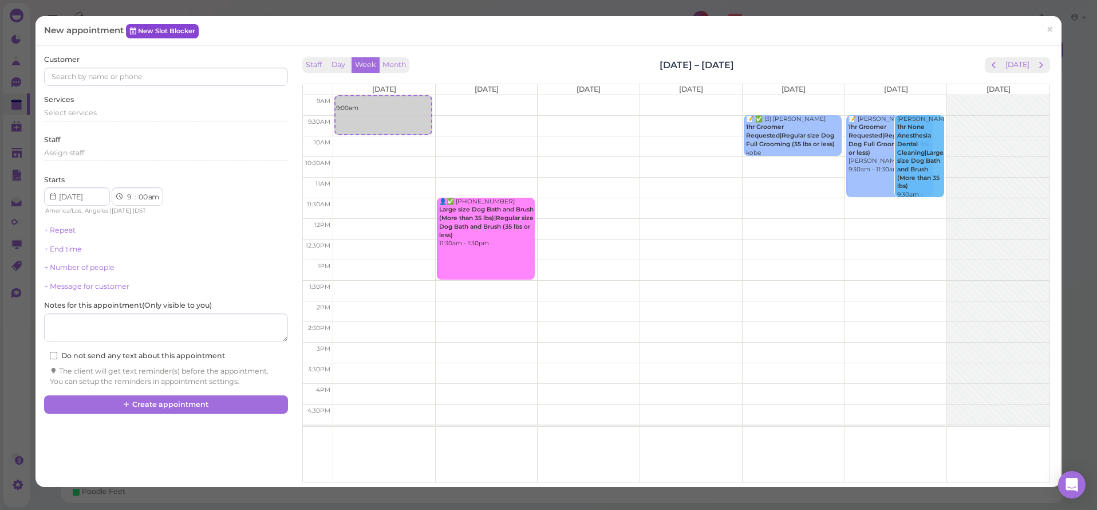
click at [191, 34] on link "New Slot Blocker" at bounding box center [162, 31] width 73 height 14
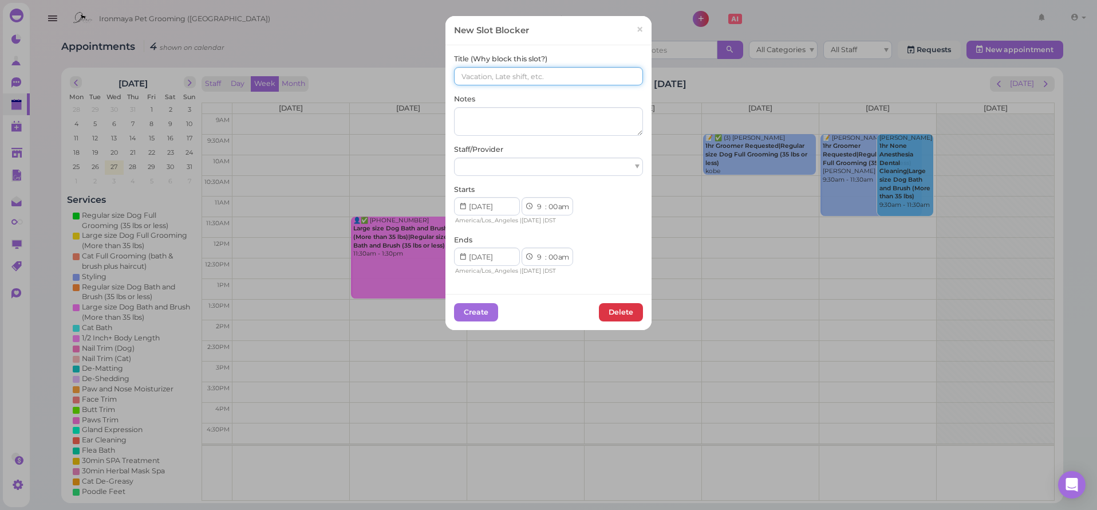
click at [538, 77] on input at bounding box center [548, 76] width 189 height 18
type input "Off"
select select "5"
select select "pm"
click at [547, 166] on div at bounding box center [548, 167] width 189 height 18
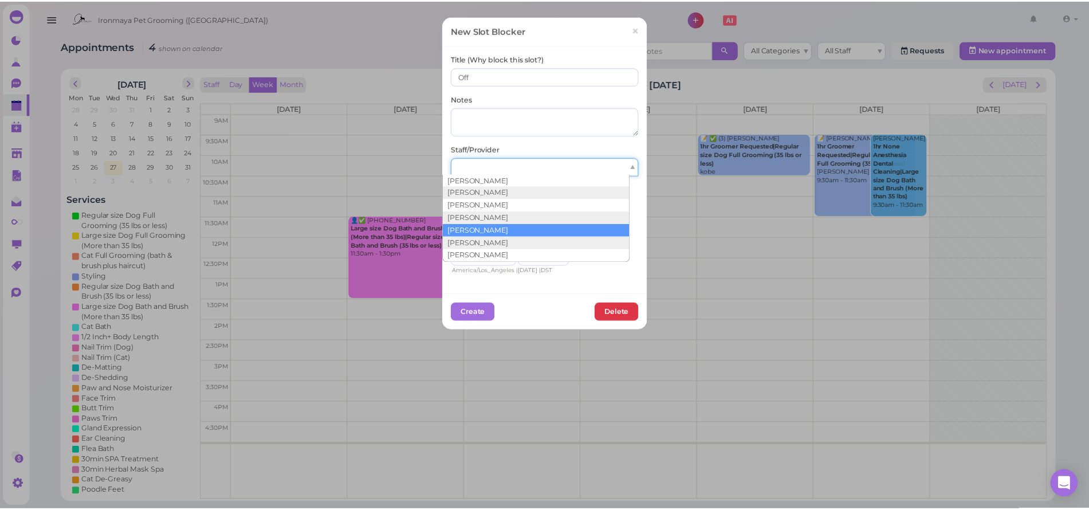
scroll to position [21, 0]
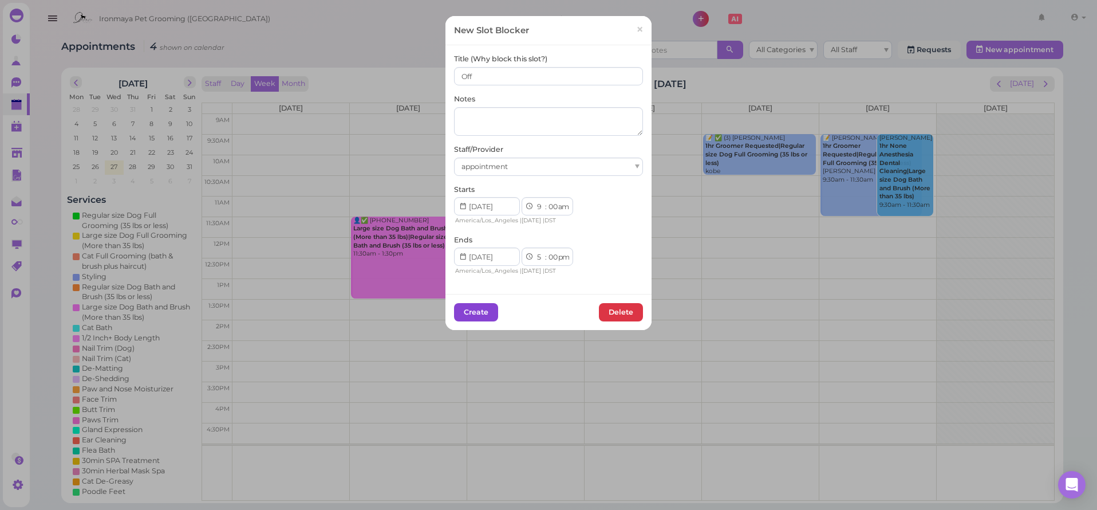
click at [486, 309] on button "Create" at bounding box center [476, 312] width 44 height 18
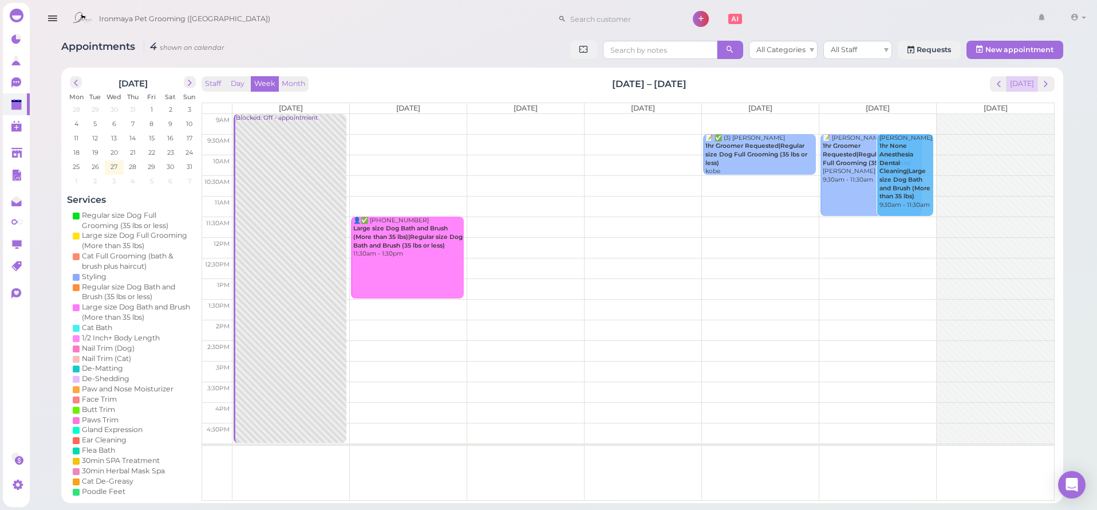
click at [1026, 83] on button "[DATE]" at bounding box center [1022, 83] width 31 height 15
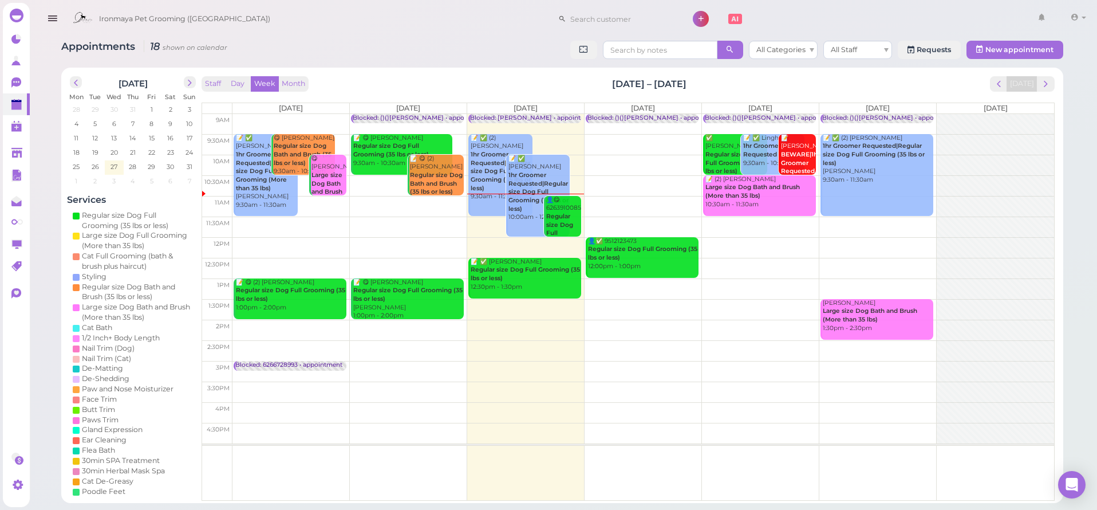
click at [67, 21] on div at bounding box center [83, 19] width 32 height 32
click at [53, 19] on icon "button" at bounding box center [52, 18] width 12 height 14
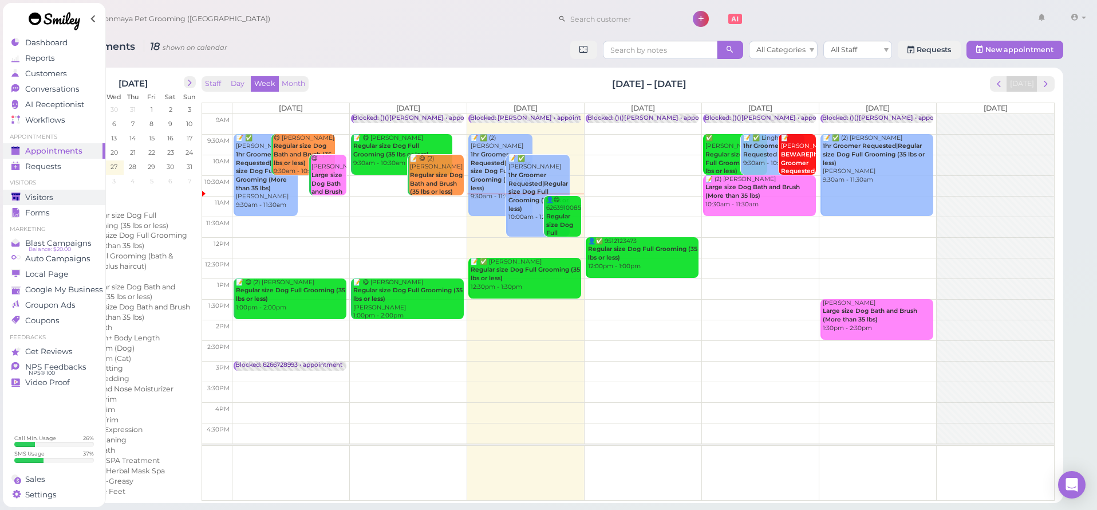
click at [62, 194] on div "Visitors" at bounding box center [52, 197] width 82 height 10
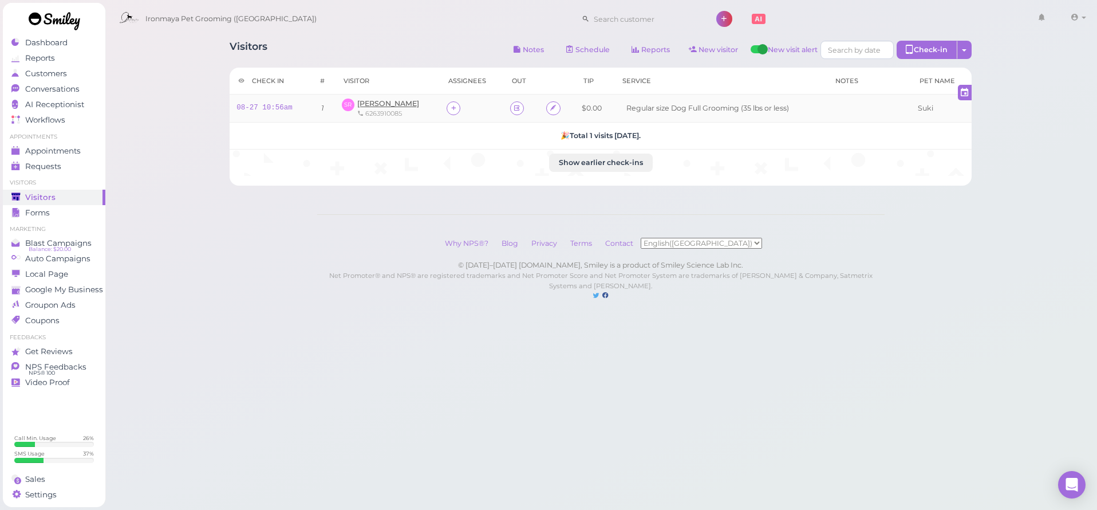
click at [406, 103] on span "[PERSON_NAME]" at bounding box center [388, 103] width 62 height 9
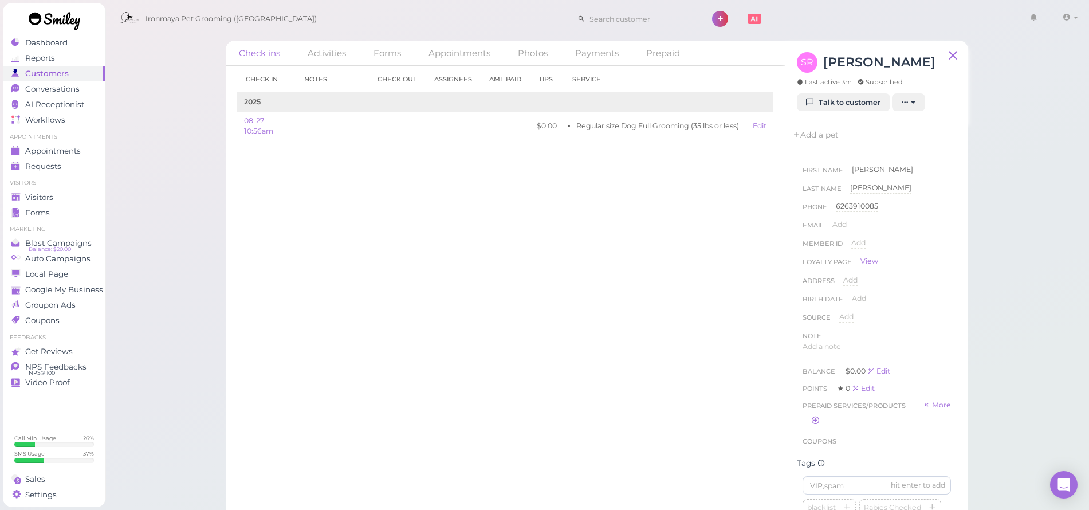
scroll to position [104, 0]
click at [844, 383] on input at bounding box center [876, 381] width 148 height 18
type input "Suki"
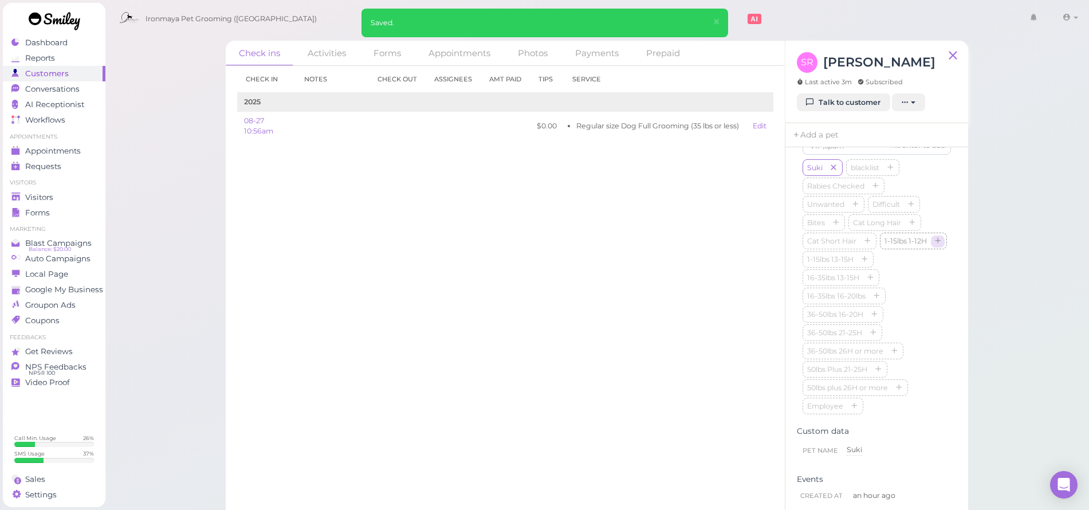
click at [934, 246] on icon "button" at bounding box center [937, 242] width 7 height 8
